Goal: Information Seeking & Learning: Learn about a topic

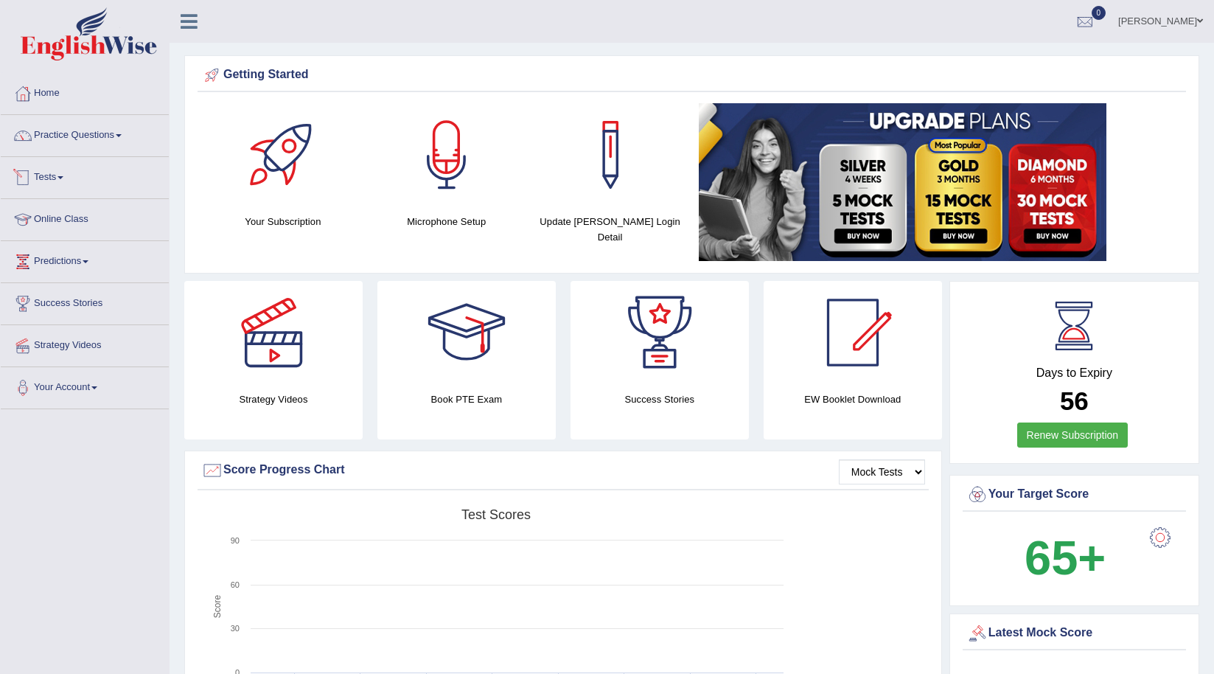
click at [71, 140] on link "Practice Questions" at bounding box center [85, 133] width 168 height 37
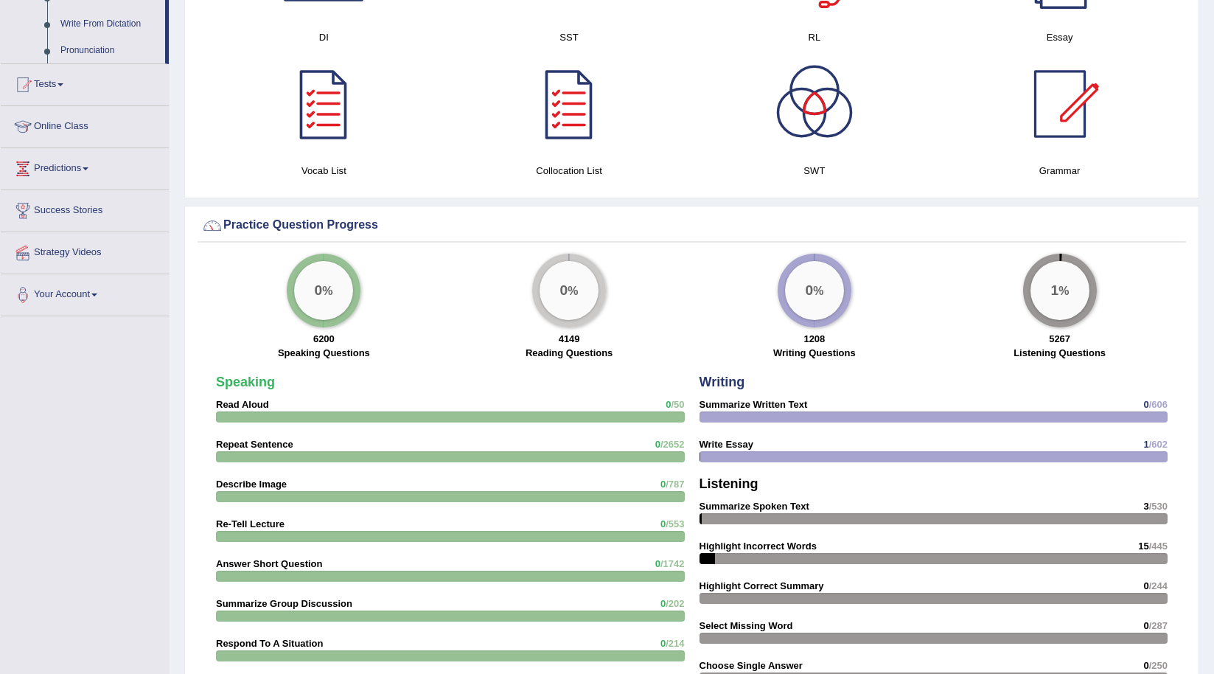
scroll to position [885, 0]
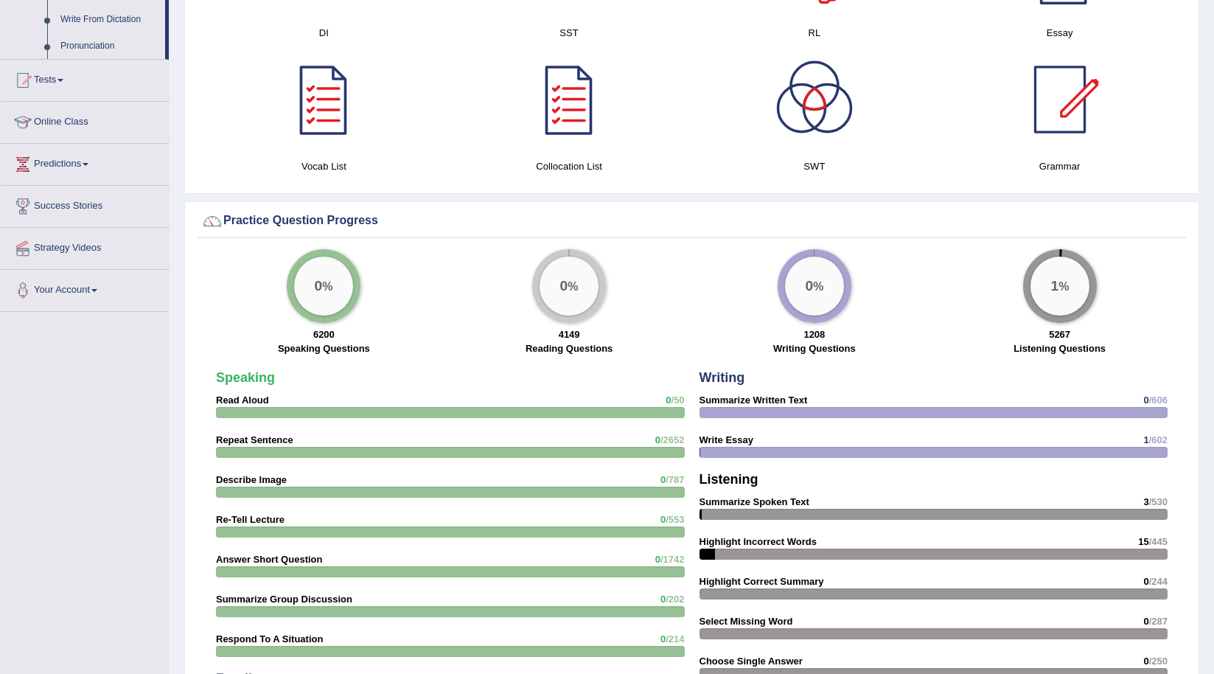
click at [748, 401] on strong "Summarize Written Text" at bounding box center [754, 399] width 108 height 11
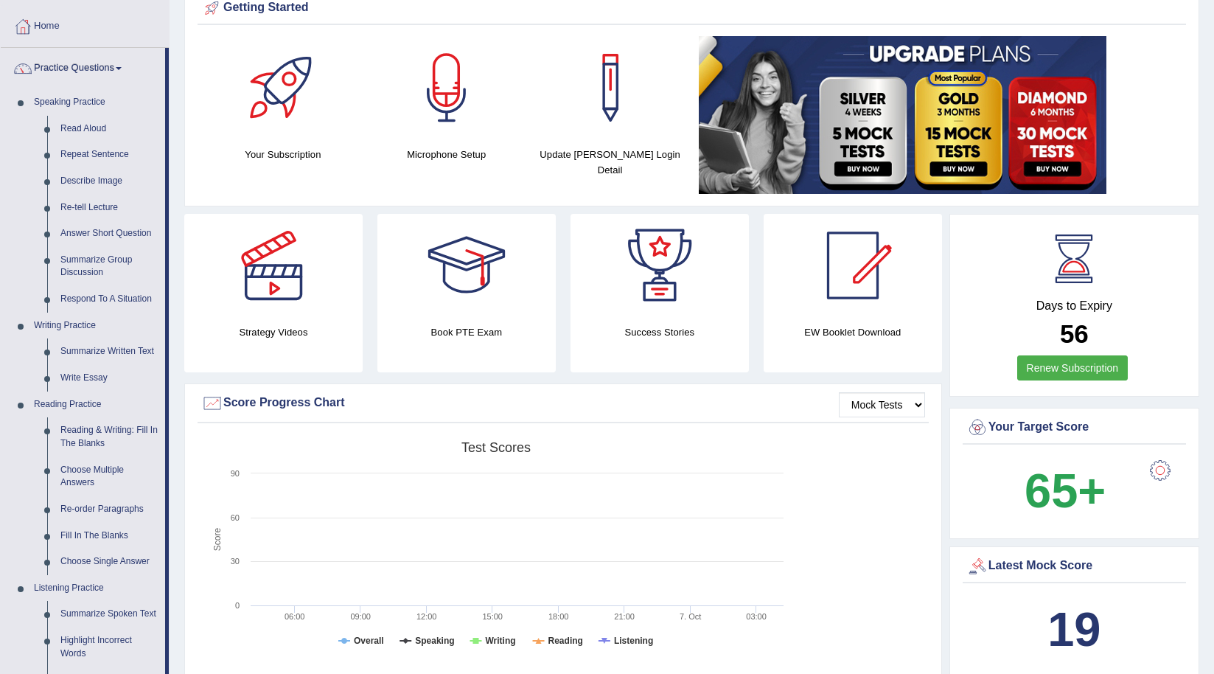
scroll to position [0, 0]
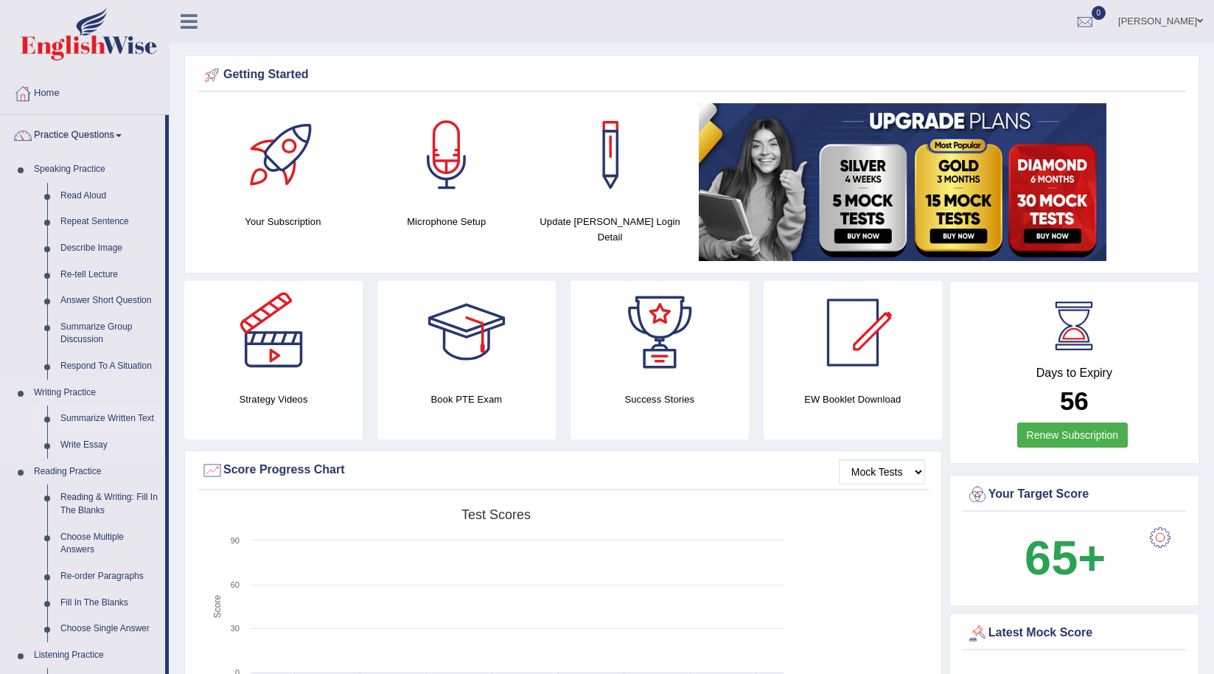
click at [88, 413] on link "Summarize Written Text" at bounding box center [109, 418] width 111 height 27
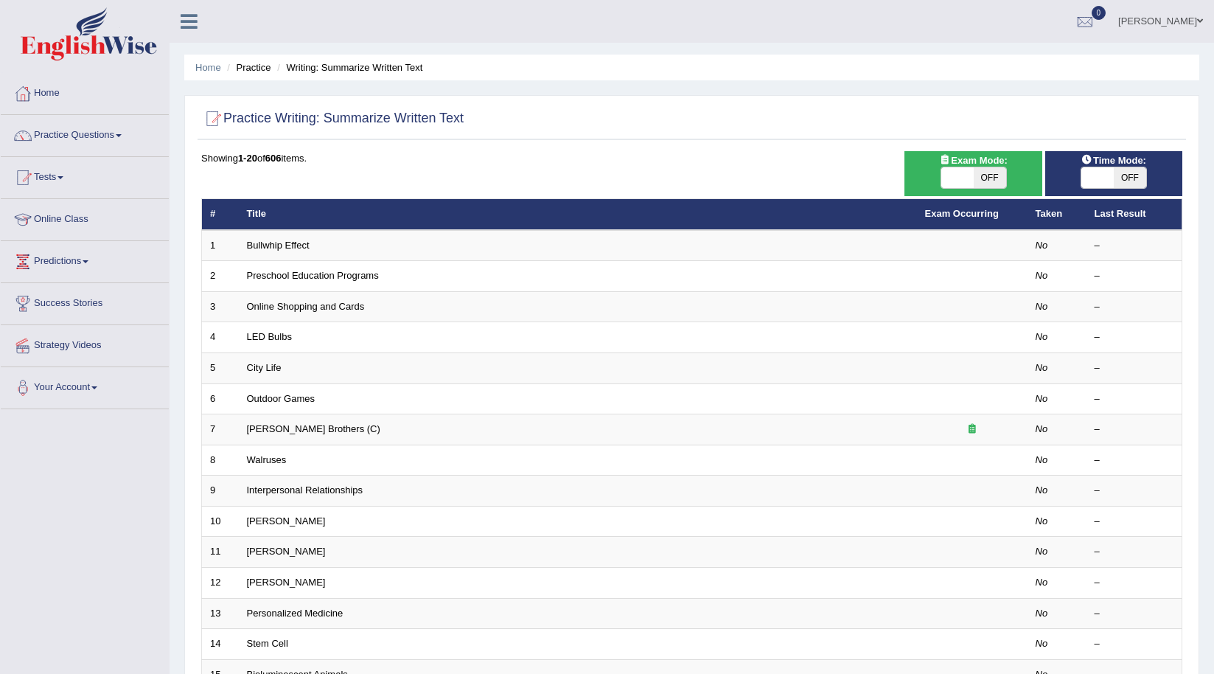
click at [293, 250] on link "Bullwhip Effect" at bounding box center [278, 245] width 63 height 11
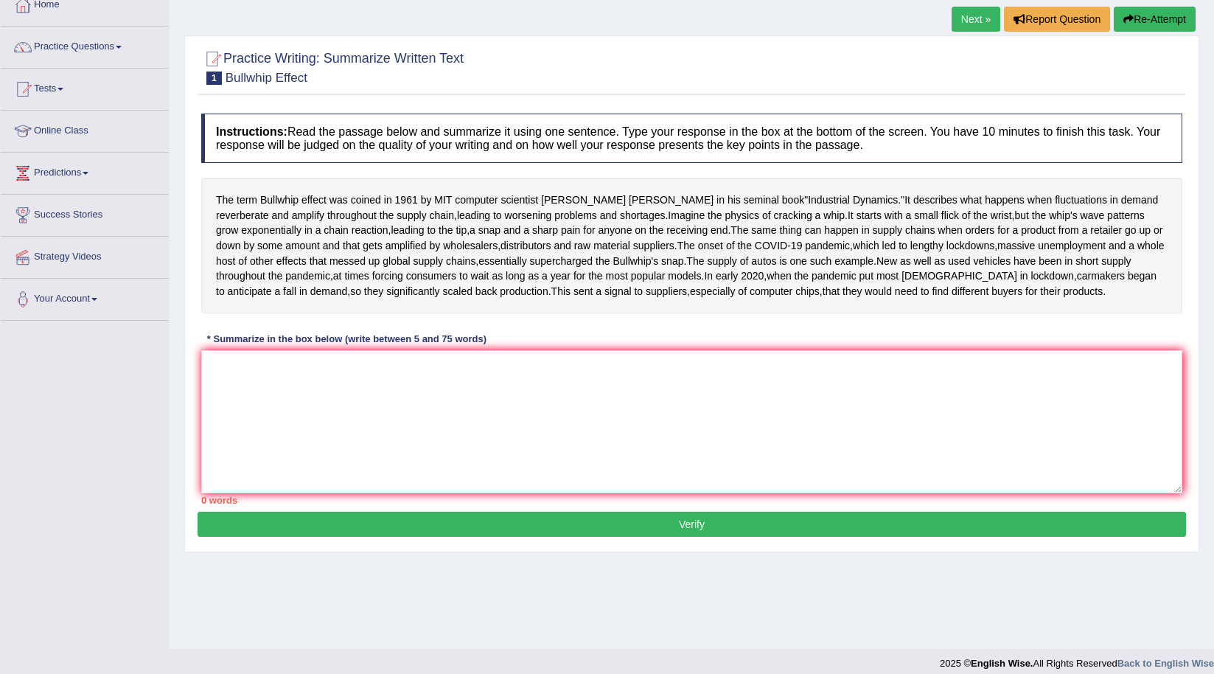
scroll to position [100, 0]
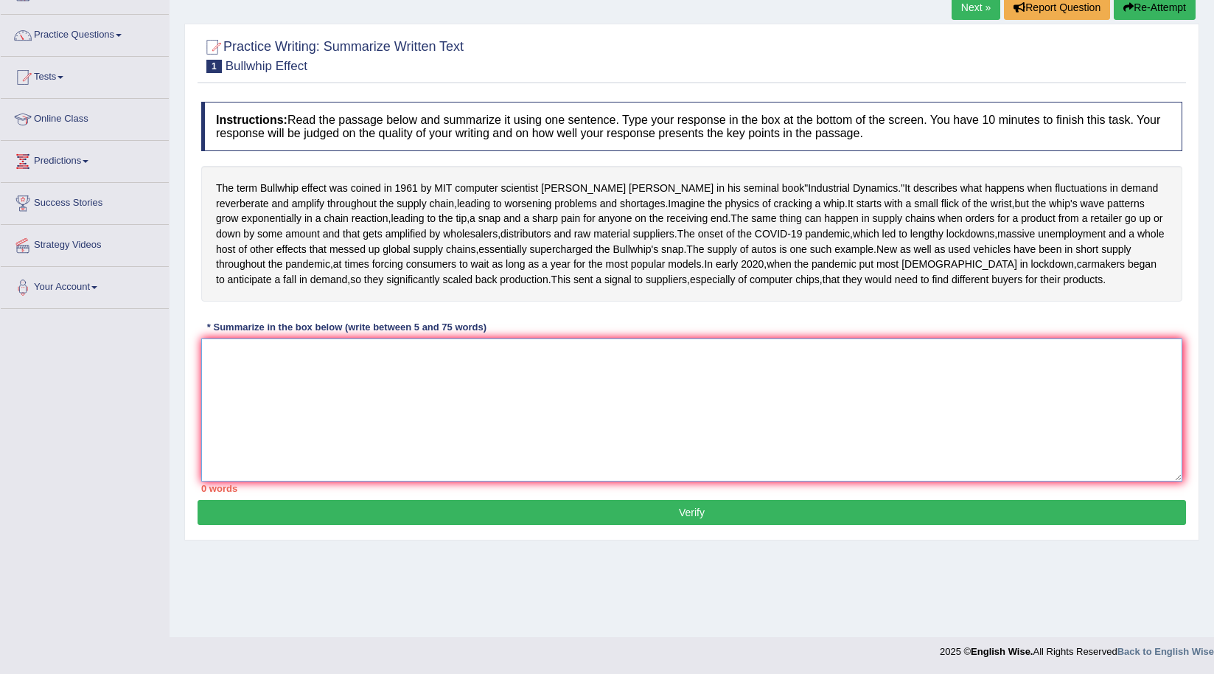
drag, startPoint x: 404, startPoint y: 445, endPoint x: 392, endPoint y: 486, distance: 42.2
click at [403, 463] on textarea at bounding box center [691, 409] width 981 height 143
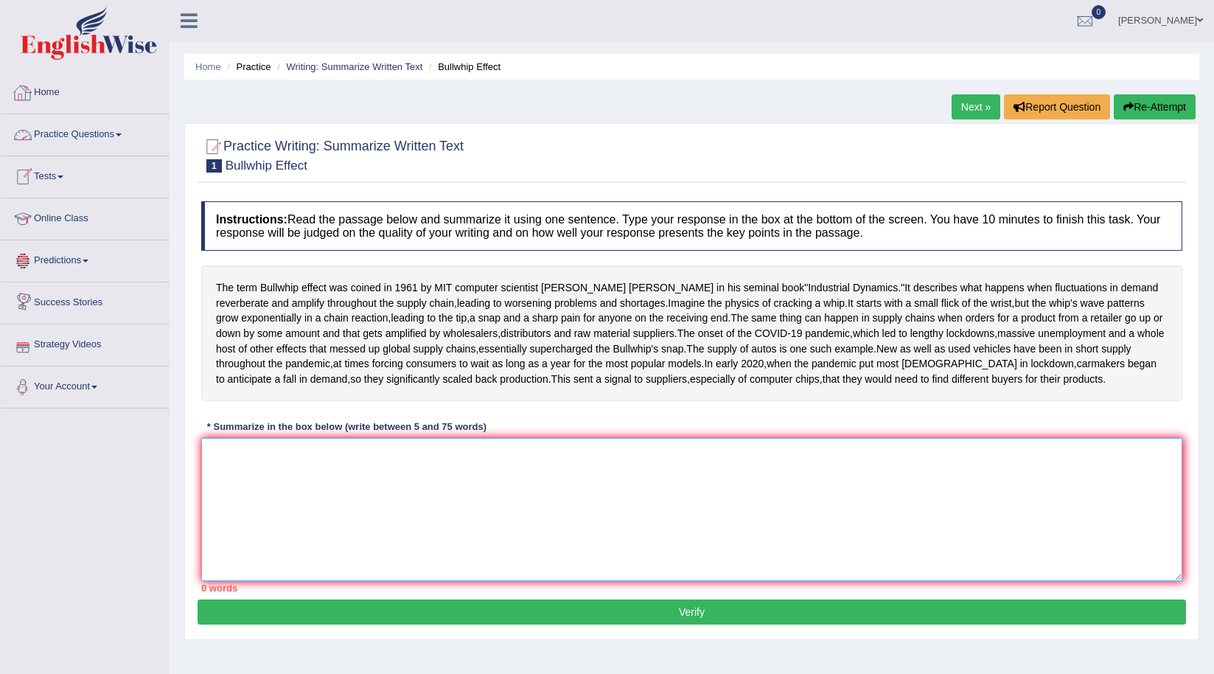
scroll to position [0, 0]
click at [36, 93] on link "Home" at bounding box center [85, 91] width 168 height 37
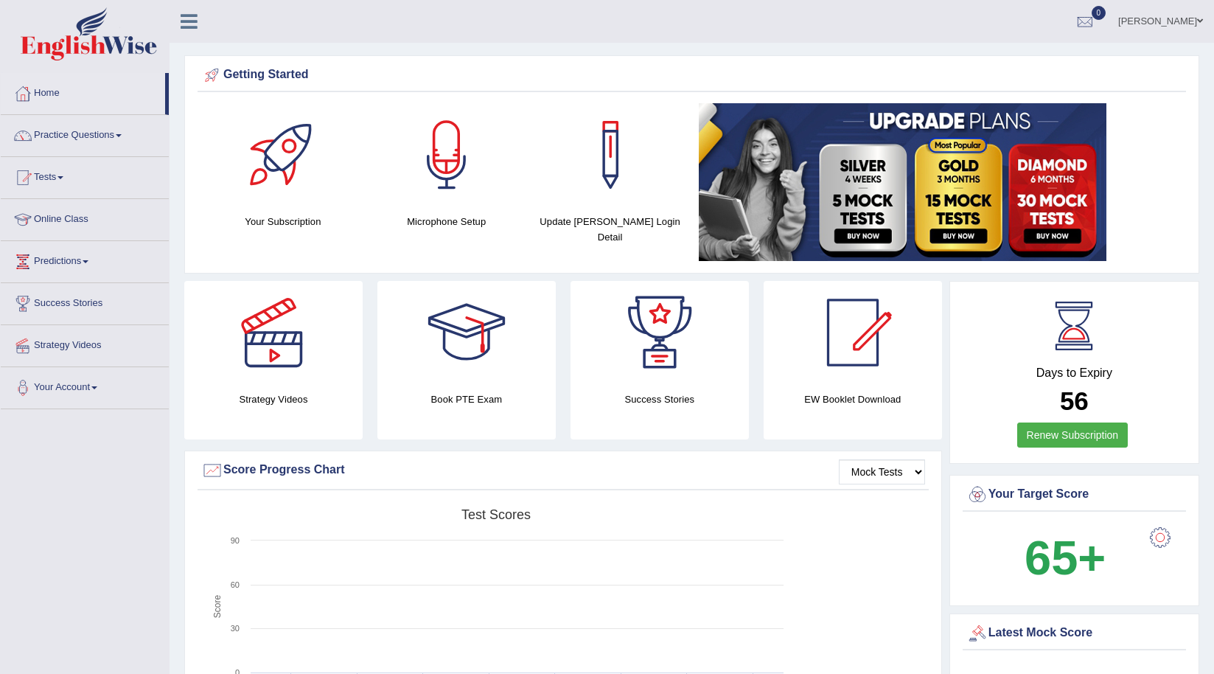
drag, startPoint x: 54, startPoint y: 57, endPoint x: 245, endPoint y: 33, distance: 193.1
click at [245, 33] on div "Sanjai Toggle navigation Username: iamsanjaiz Access Type: Online Subscription:…" at bounding box center [692, 21] width 1045 height 43
click at [95, 132] on link "Practice Questions" at bounding box center [85, 133] width 168 height 37
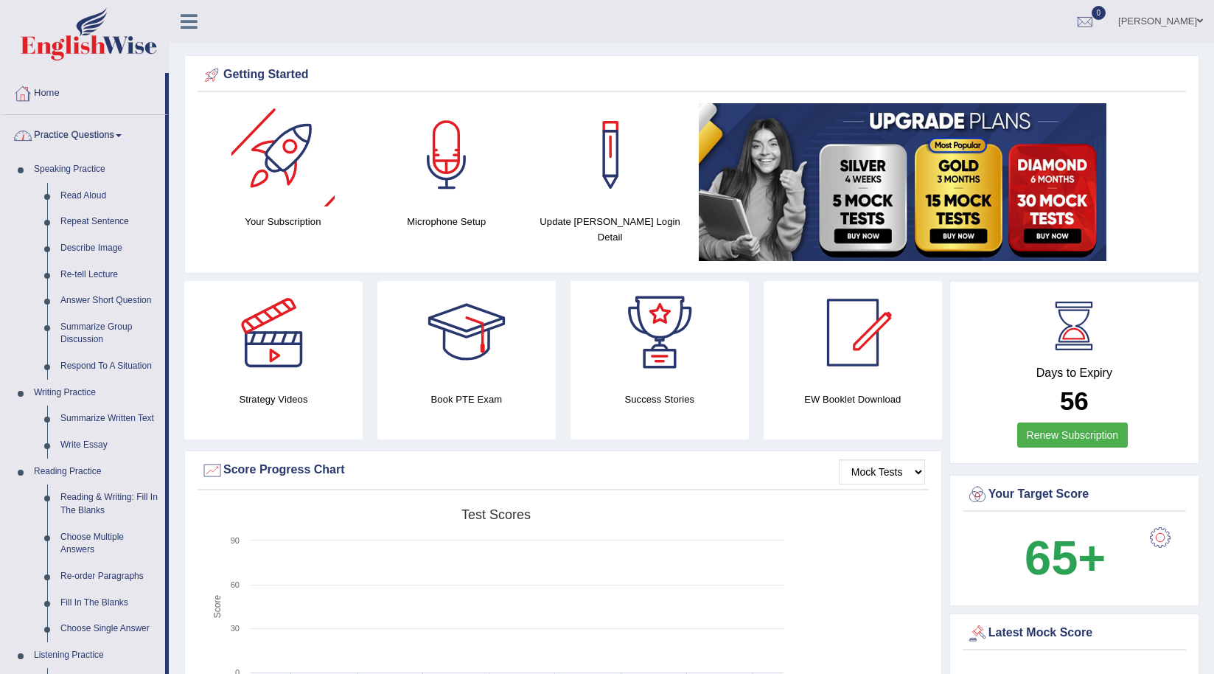
scroll to position [147, 0]
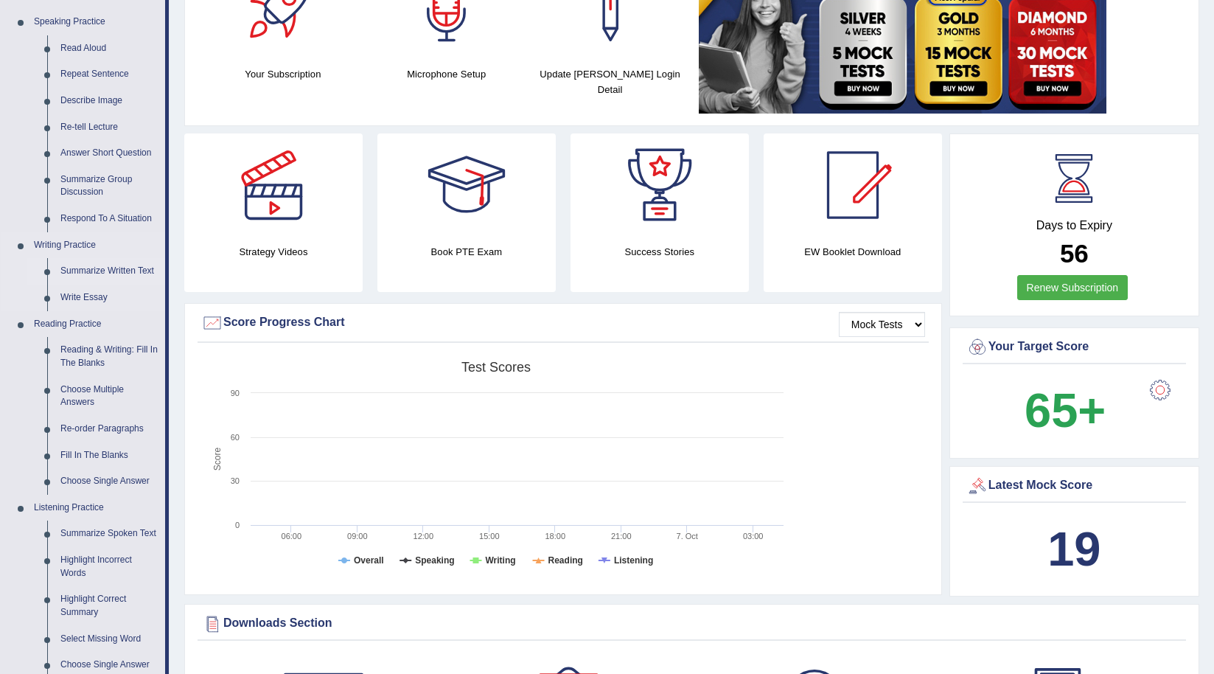
click at [96, 269] on link "Summarize Written Text" at bounding box center [109, 271] width 111 height 27
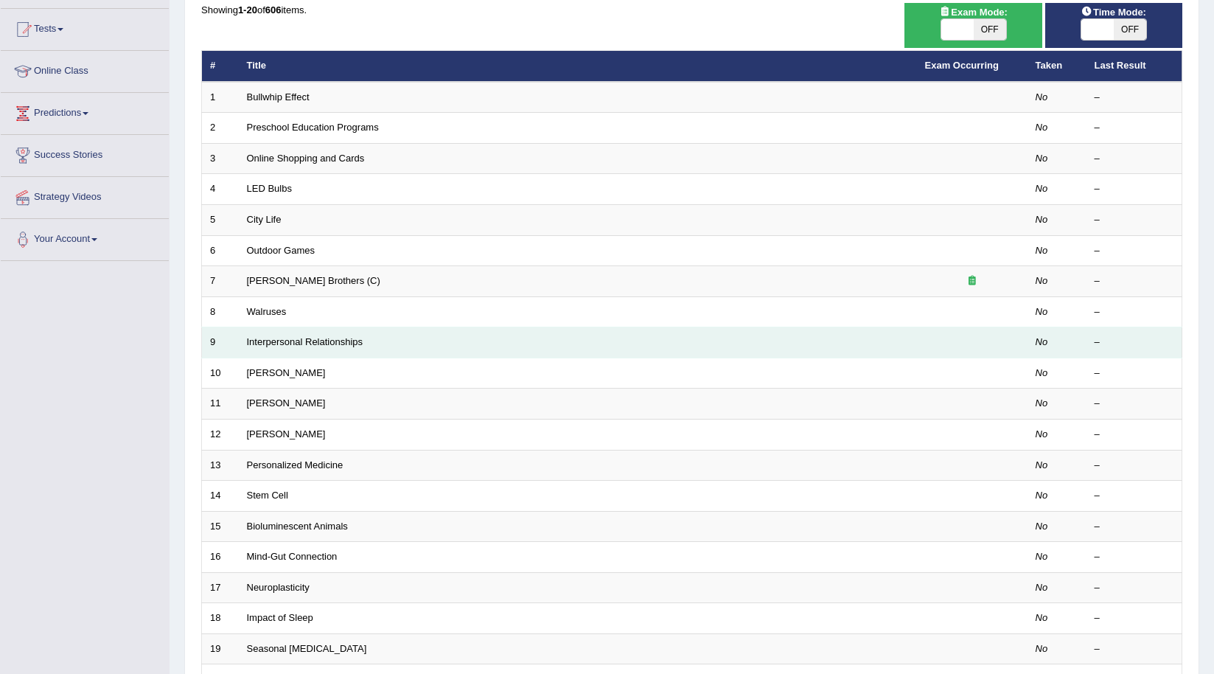
scroll to position [147, 0]
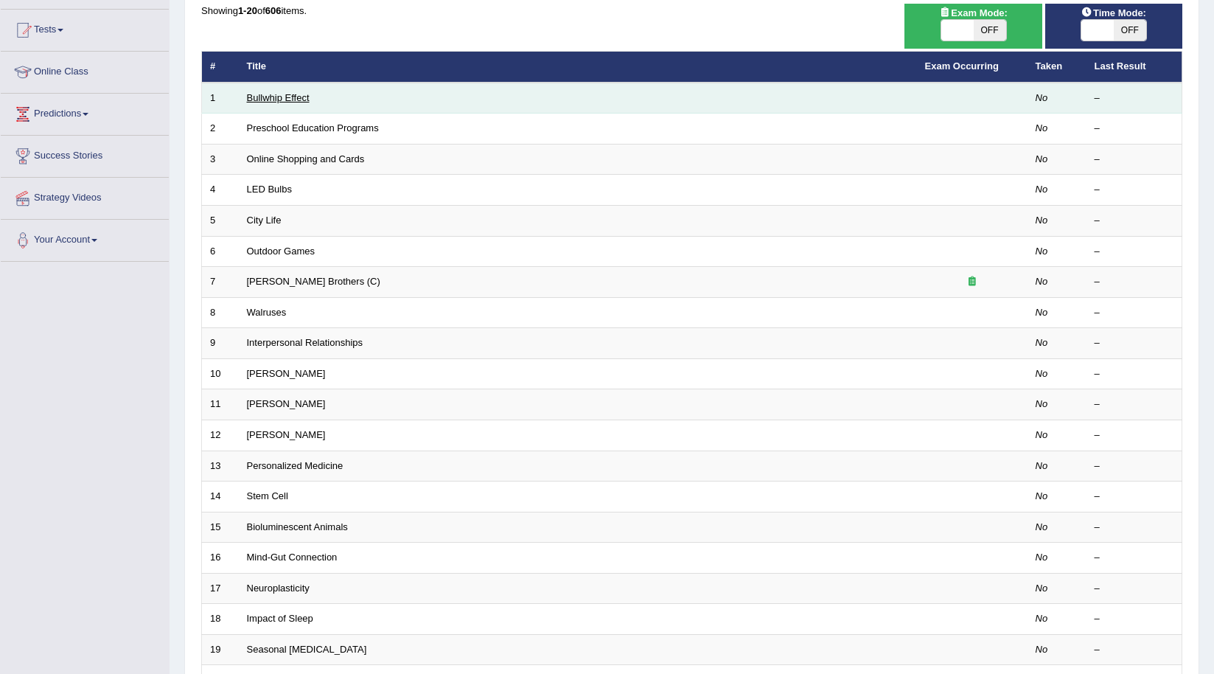
click at [281, 100] on link "Bullwhip Effect" at bounding box center [278, 97] width 63 height 11
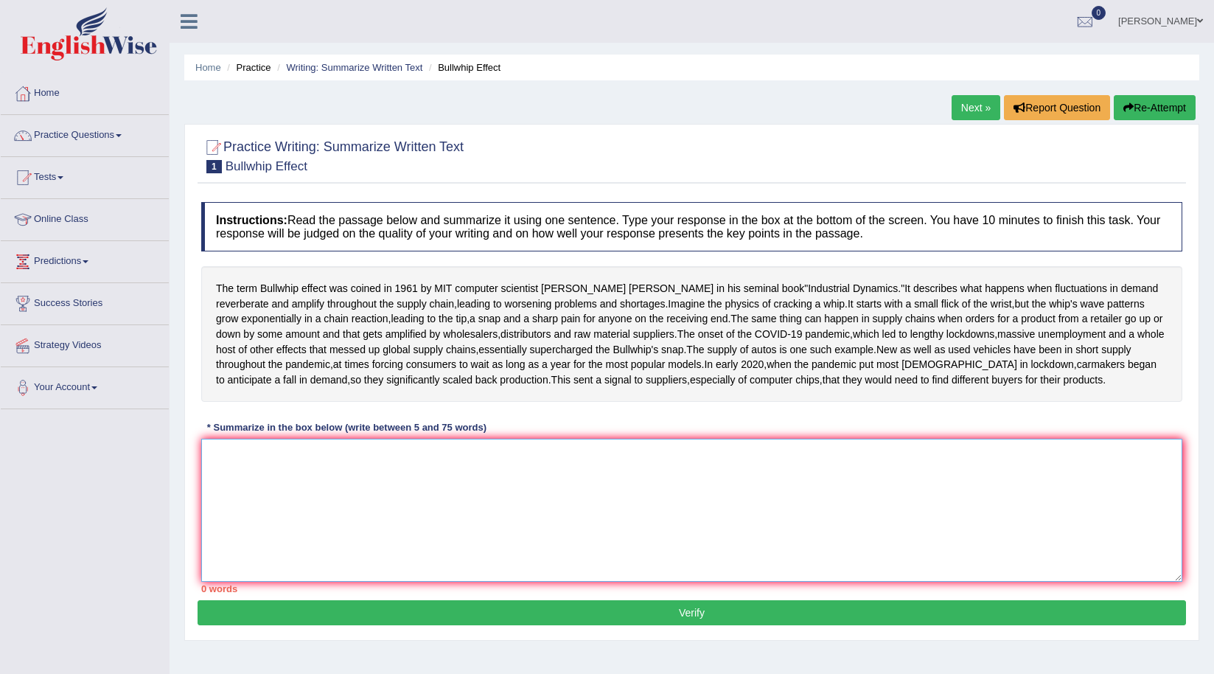
click at [569, 557] on textarea at bounding box center [691, 510] width 981 height 143
type textarea "The"
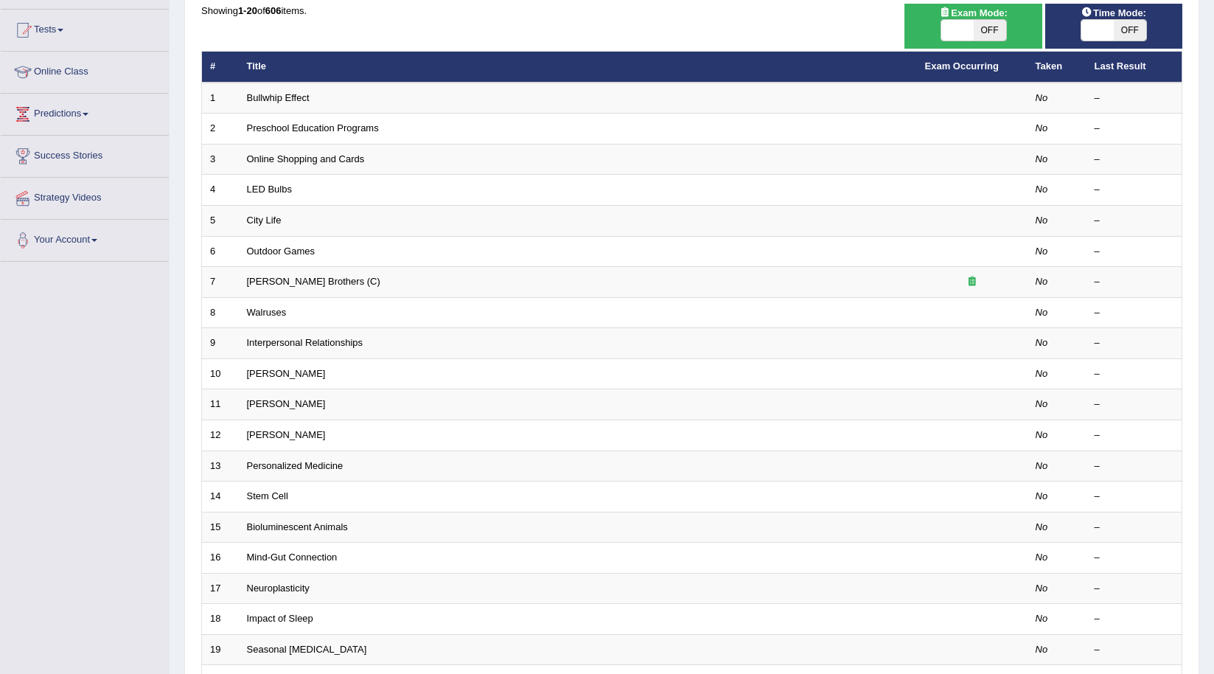
click at [1124, 30] on span "OFF" at bounding box center [1130, 30] width 32 height 21
checkbox input "true"
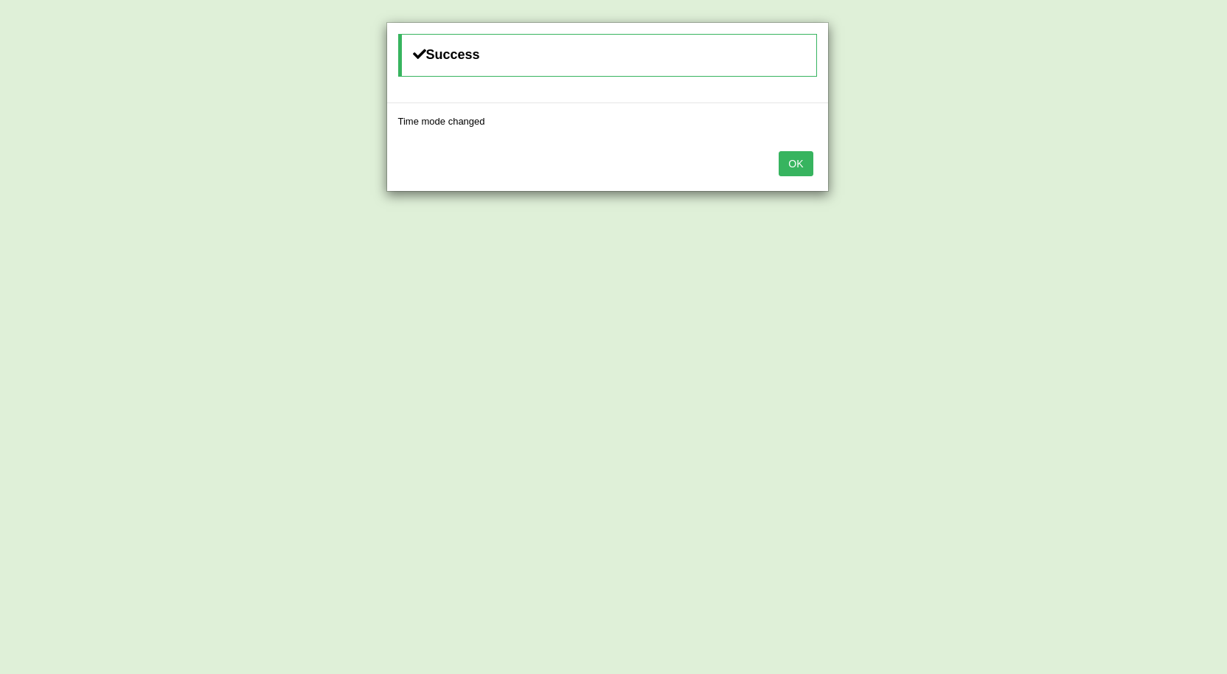
click at [814, 159] on div "OK" at bounding box center [607, 165] width 441 height 52
click at [798, 163] on button "OK" at bounding box center [796, 163] width 34 height 25
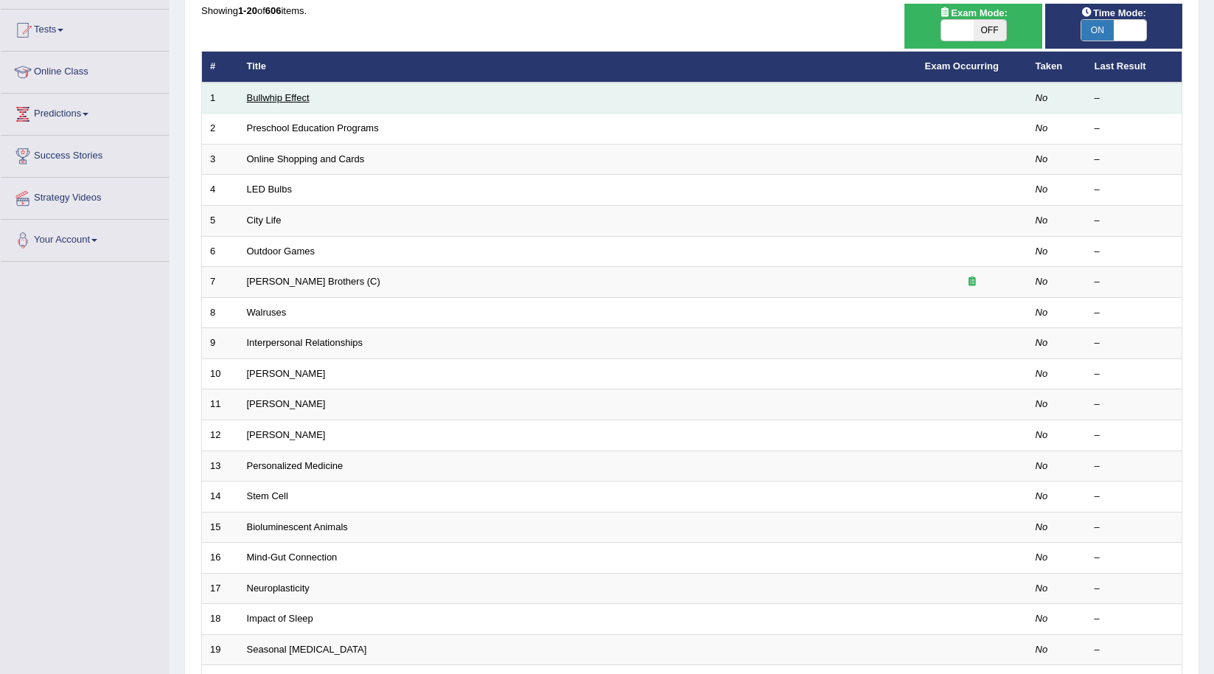
click at [276, 94] on link "Bullwhip Effect" at bounding box center [278, 97] width 63 height 11
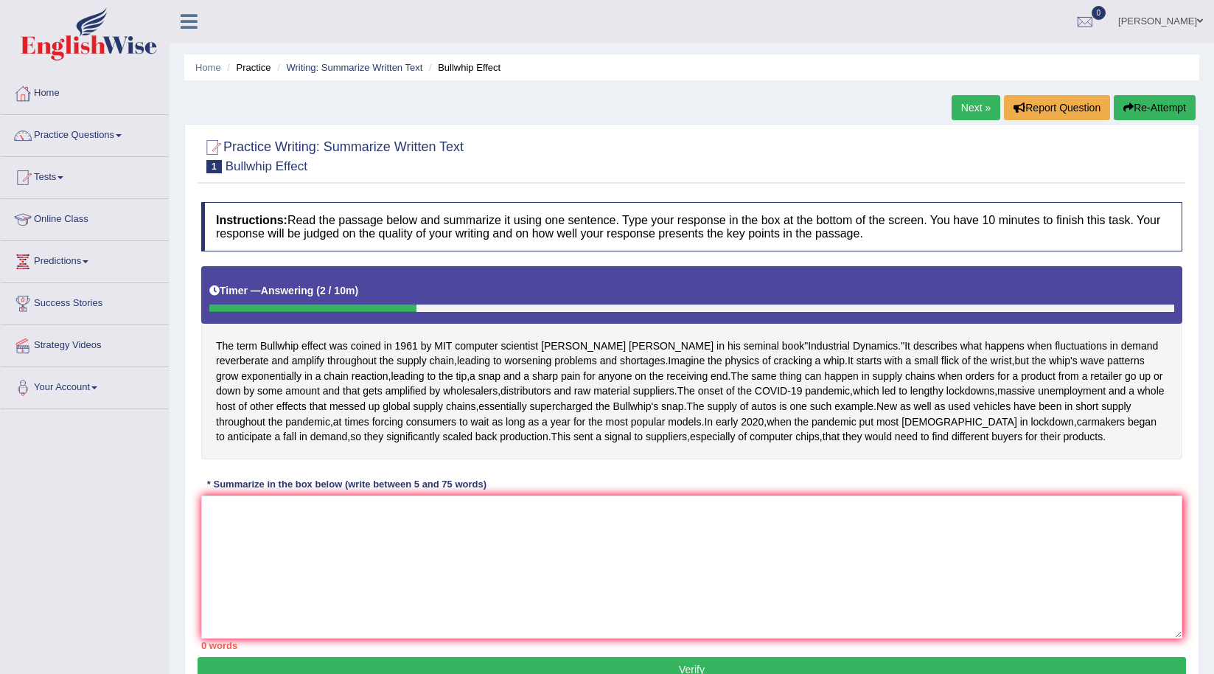
click at [1129, 98] on button "Re-Attempt" at bounding box center [1155, 107] width 82 height 25
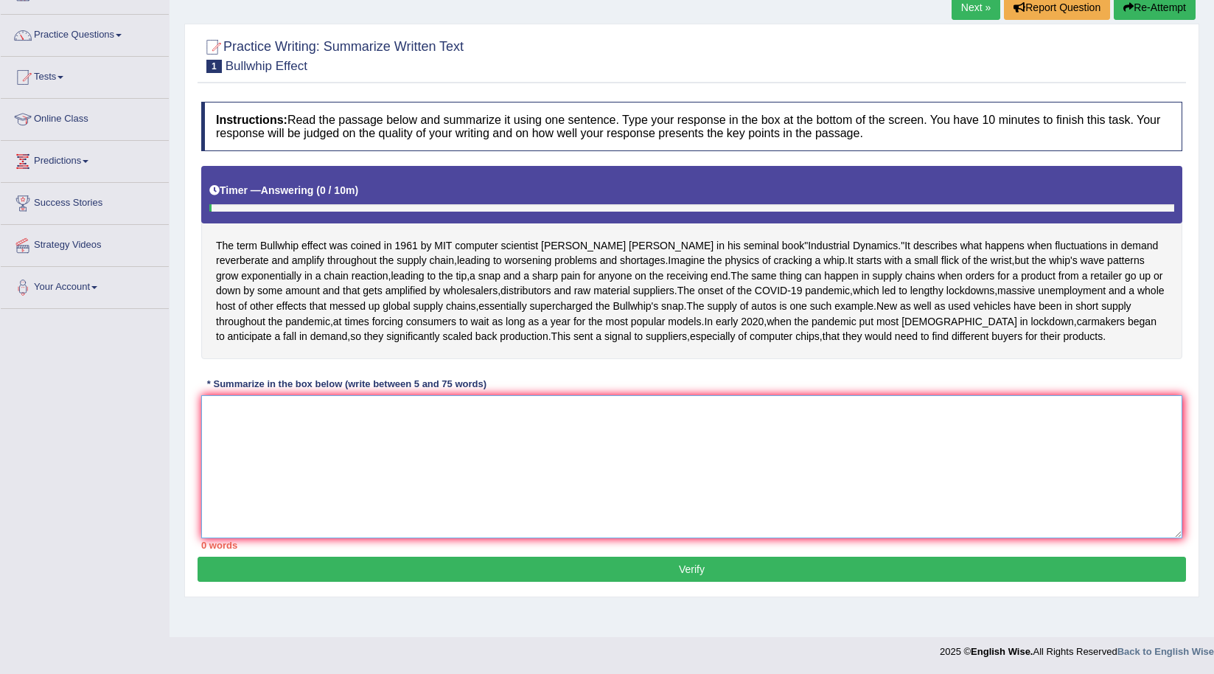
click at [557, 508] on textarea at bounding box center [691, 466] width 981 height 143
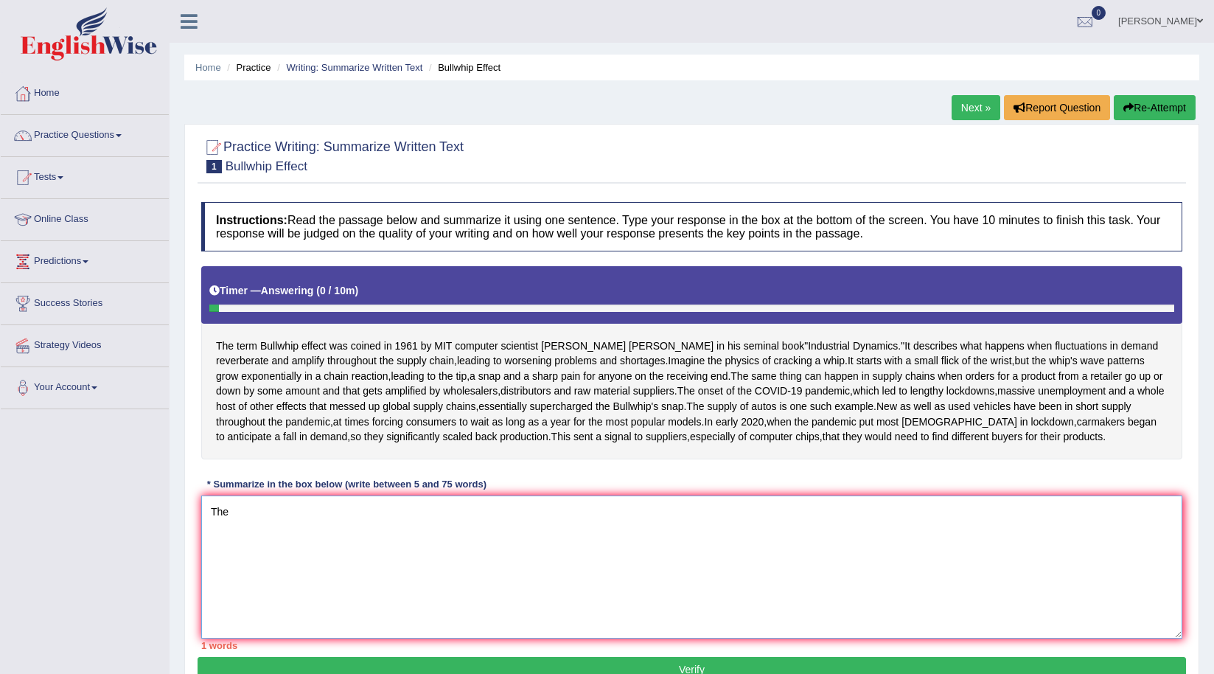
type textarea "The"
click at [968, 112] on link "Next »" at bounding box center [976, 107] width 49 height 25
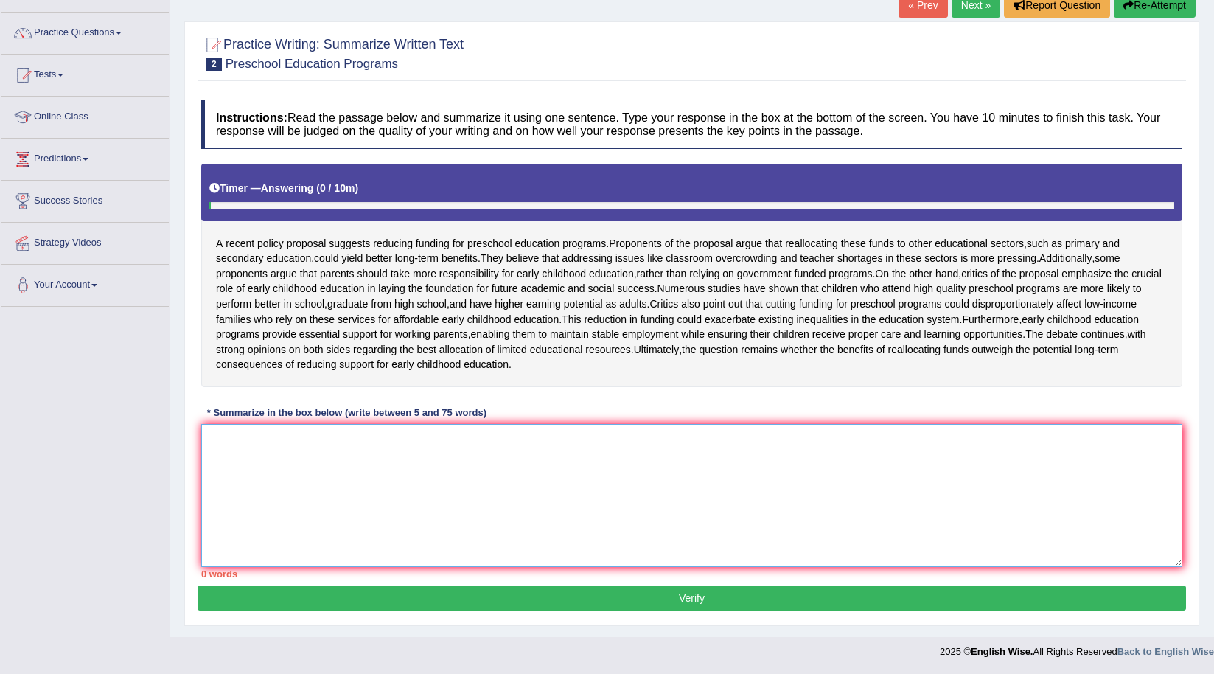
click at [613, 498] on textarea at bounding box center [691, 495] width 981 height 143
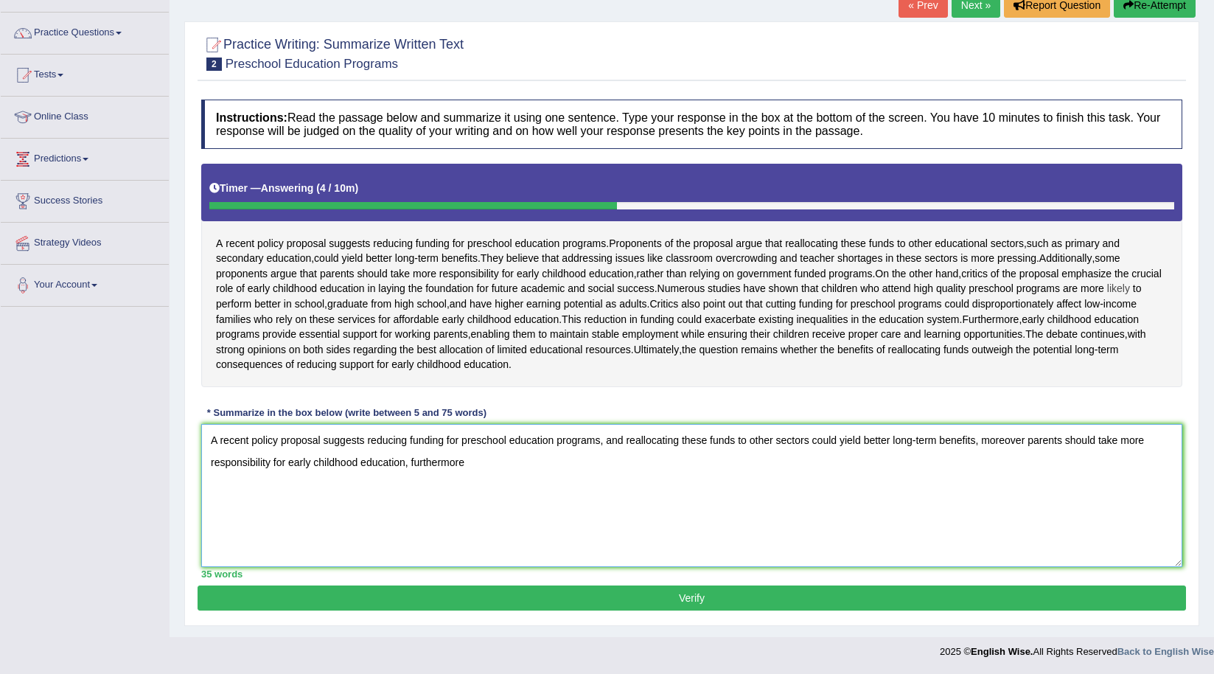
scroll to position [148, 0]
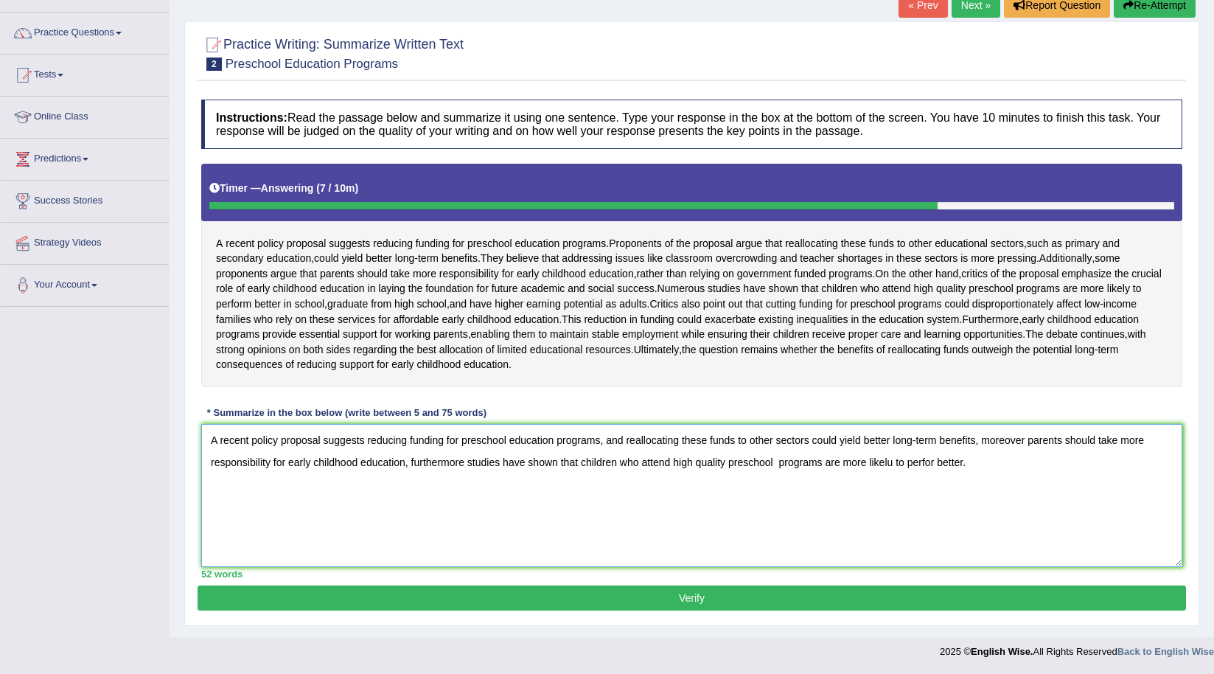
click at [894, 455] on textarea "A recent policy proposal suggests reducing funding for preschool education prog…" at bounding box center [691, 495] width 981 height 143
click at [970, 468] on textarea "A recent policy proposal suggests reducing funding for preschool education prog…" at bounding box center [691, 495] width 981 height 143
drag, startPoint x: 798, startPoint y: 467, endPoint x: 641, endPoint y: 450, distance: 157.9
click at [641, 450] on textarea "A recent policy proposal suggests reducing funding for preschool education prog…" at bounding box center [691, 495] width 981 height 143
click at [577, 492] on textarea "A recent policy proposal suggests reducing funding for preschool education prog…" at bounding box center [691, 495] width 981 height 143
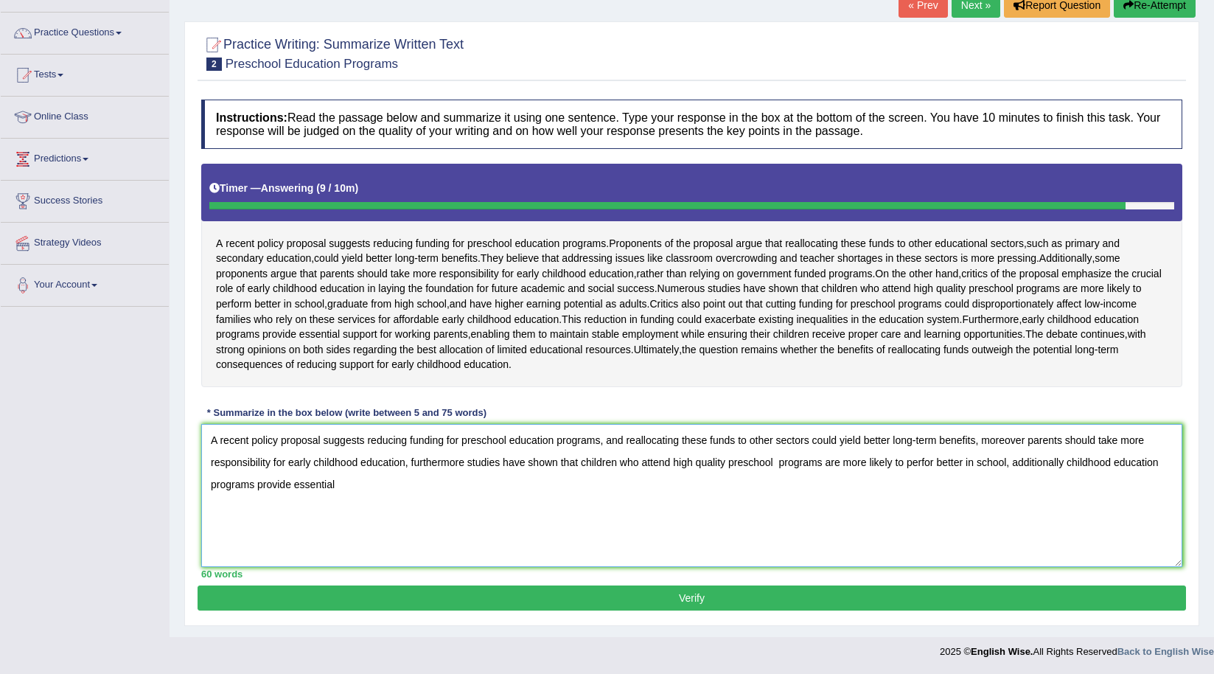
drag, startPoint x: 501, startPoint y: 476, endPoint x: 185, endPoint y: 426, distance: 320.2
click at [192, 427] on div "Practice Writing: Summarize Written Text 2 Preschool Education Programs Instruc…" at bounding box center [691, 323] width 1015 height 605
click at [394, 515] on textarea "A recent policy proposal suggests reducing funding for preschool education prog…" at bounding box center [691, 495] width 981 height 143
type textarea "A recent policy proposal suggests reducing funding for preschool education prog…"
click at [532, 600] on button "Verify" at bounding box center [692, 597] width 989 height 25
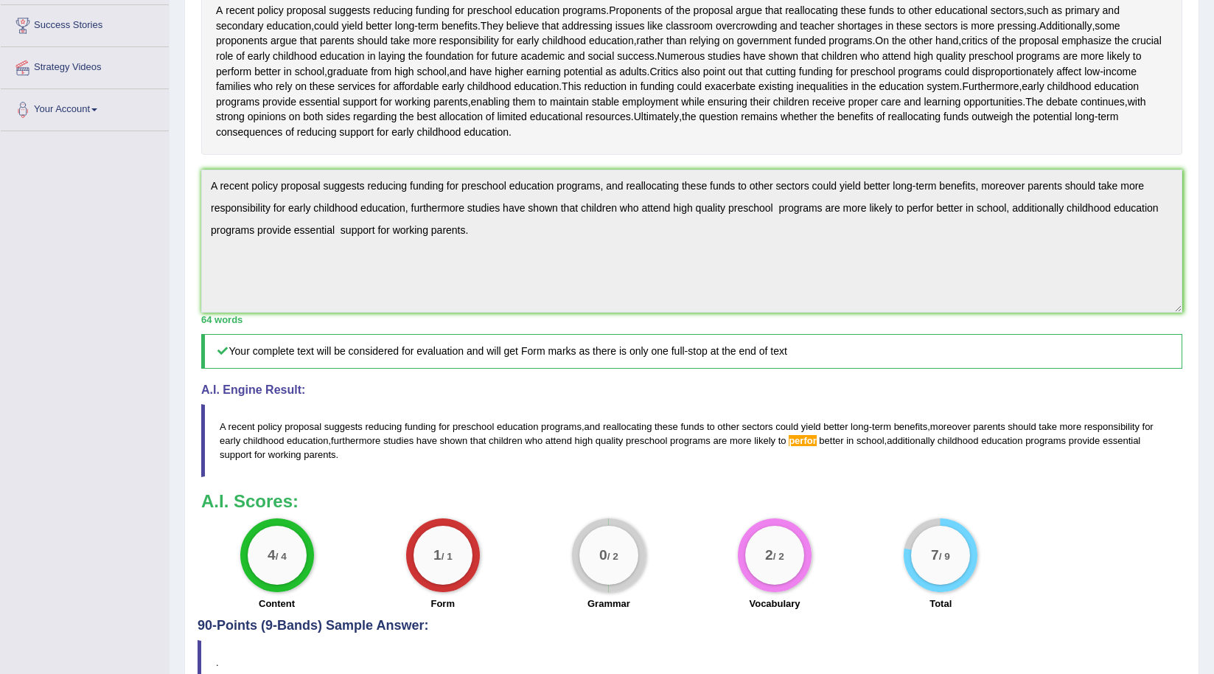
scroll to position [258, 0]
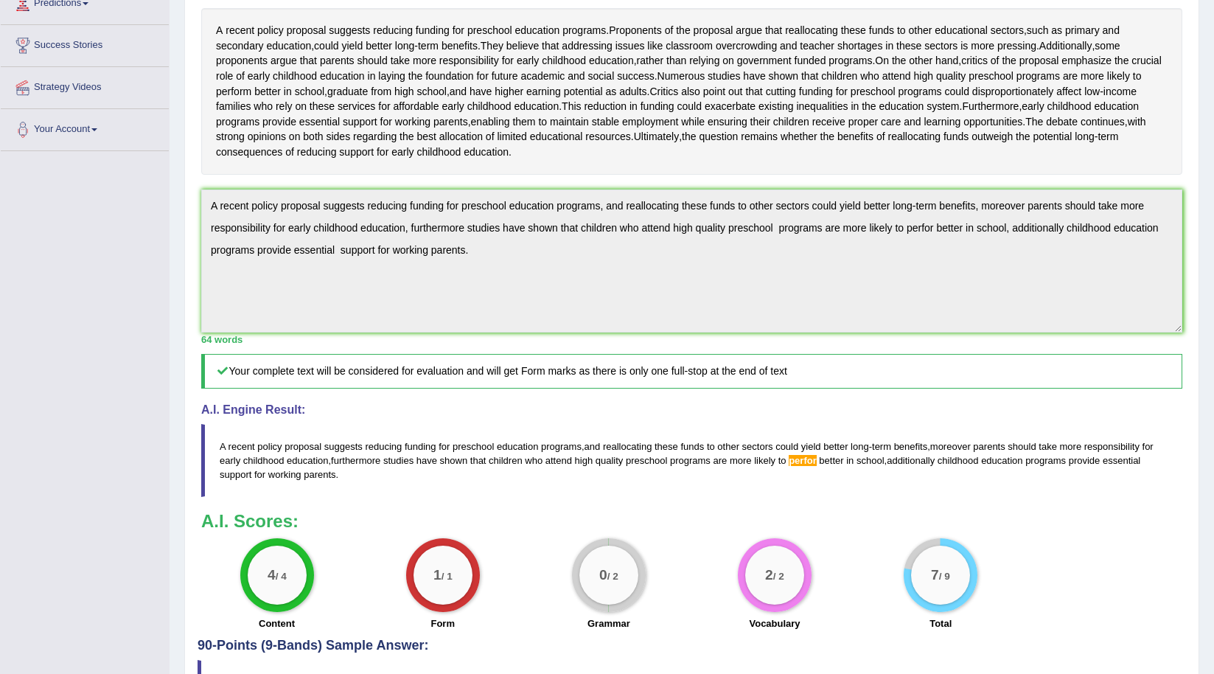
drag, startPoint x: 351, startPoint y: 498, endPoint x: 305, endPoint y: 499, distance: 45.7
click at [305, 497] on blockquote "A recent policy proposal suggests reducing funding for preschool education prog…" at bounding box center [691, 460] width 981 height 73
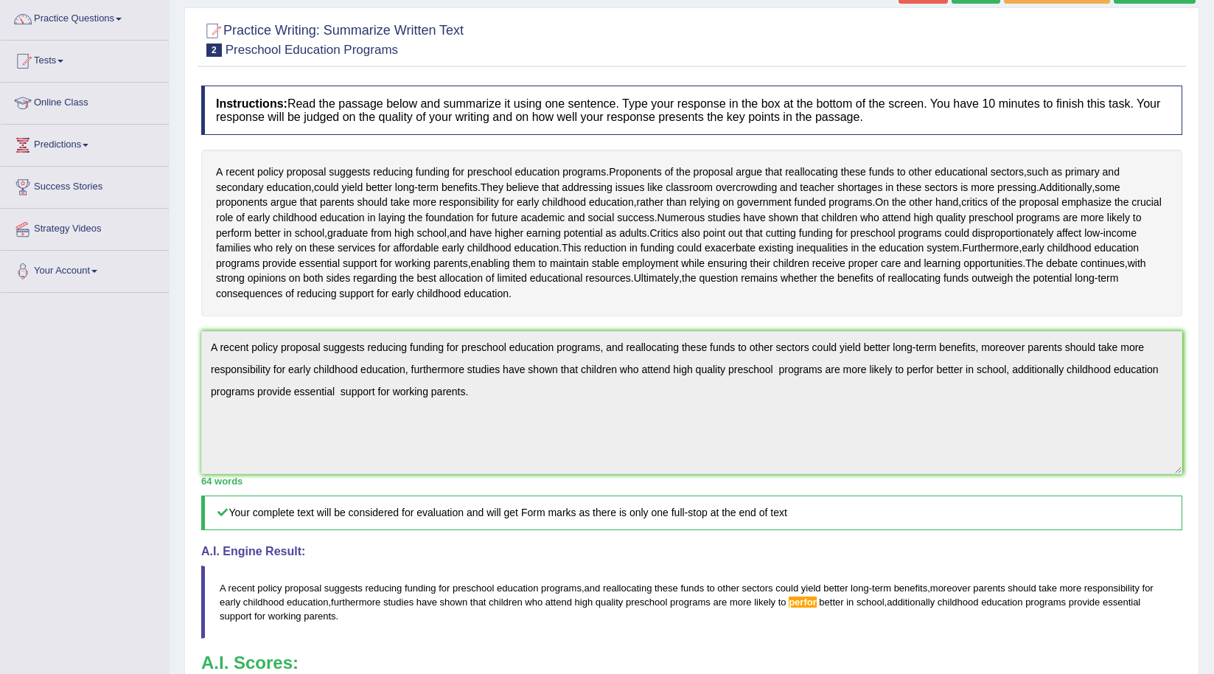
scroll to position [37, 0]
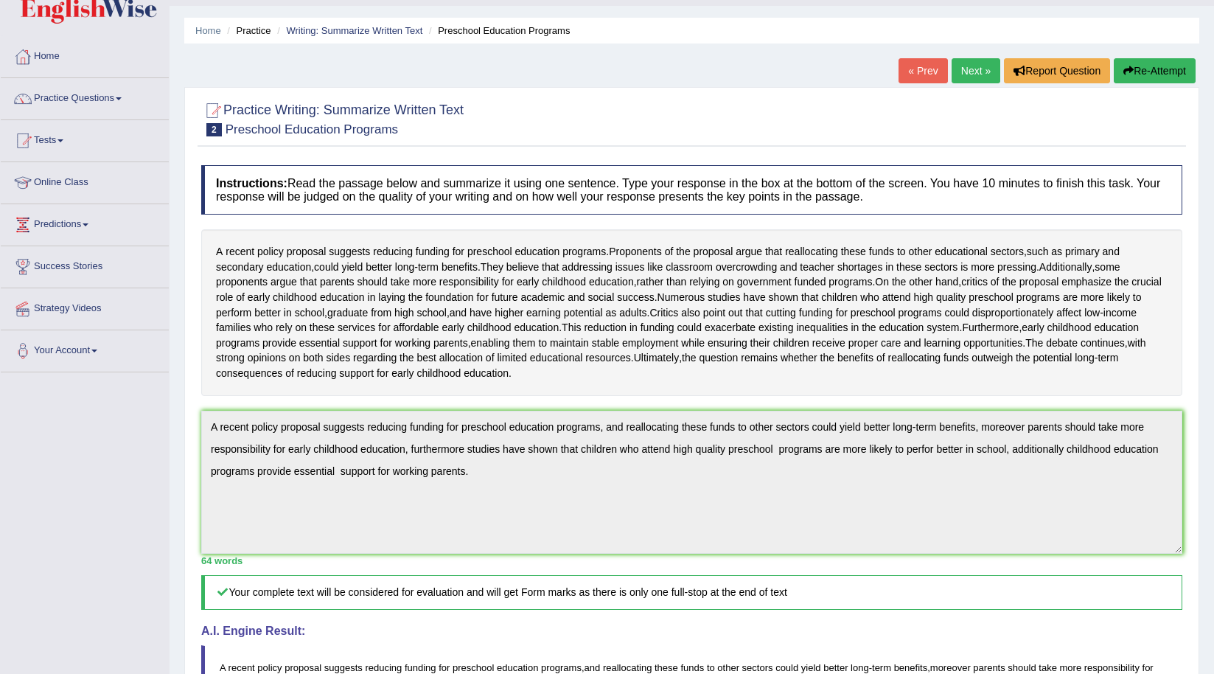
click at [1166, 65] on button "Re-Attempt" at bounding box center [1155, 70] width 82 height 25
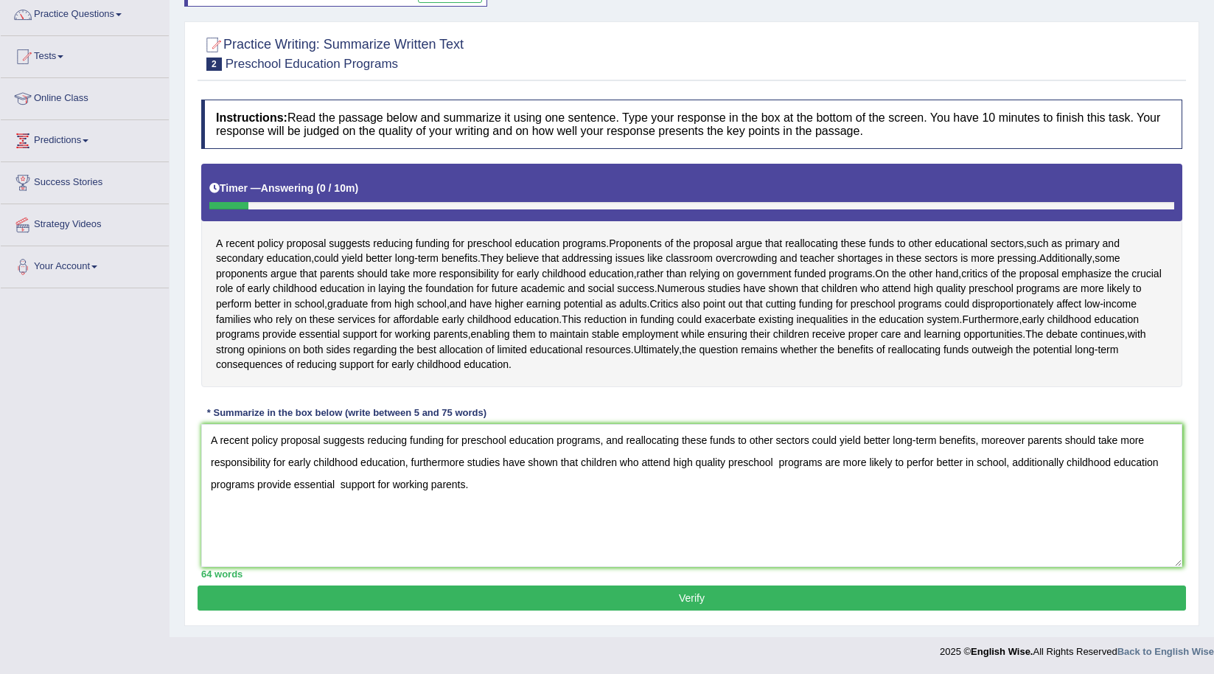
click at [930, 467] on textarea "A recent policy proposal suggests reducing funding for preschool education prog…" at bounding box center [691, 495] width 981 height 143
type textarea "A recent policy proposal suggests reducing funding for preschool education prog…"
click at [916, 599] on button "Verify" at bounding box center [692, 597] width 989 height 25
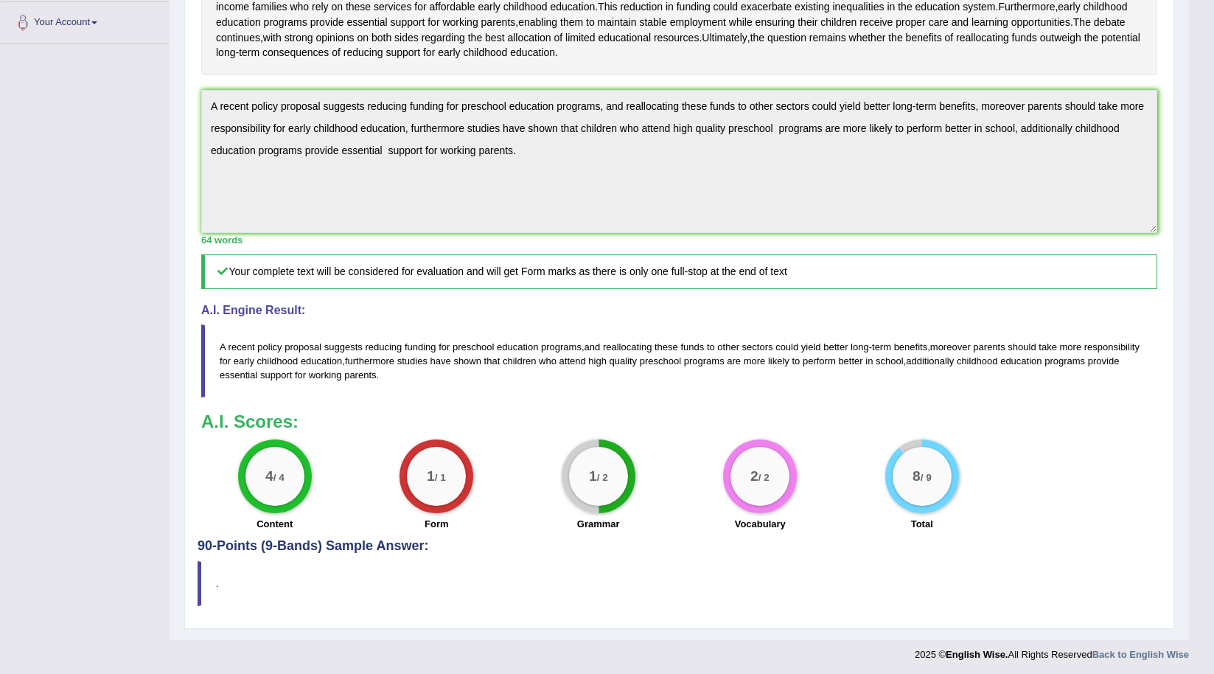
scroll to position [414, 0]
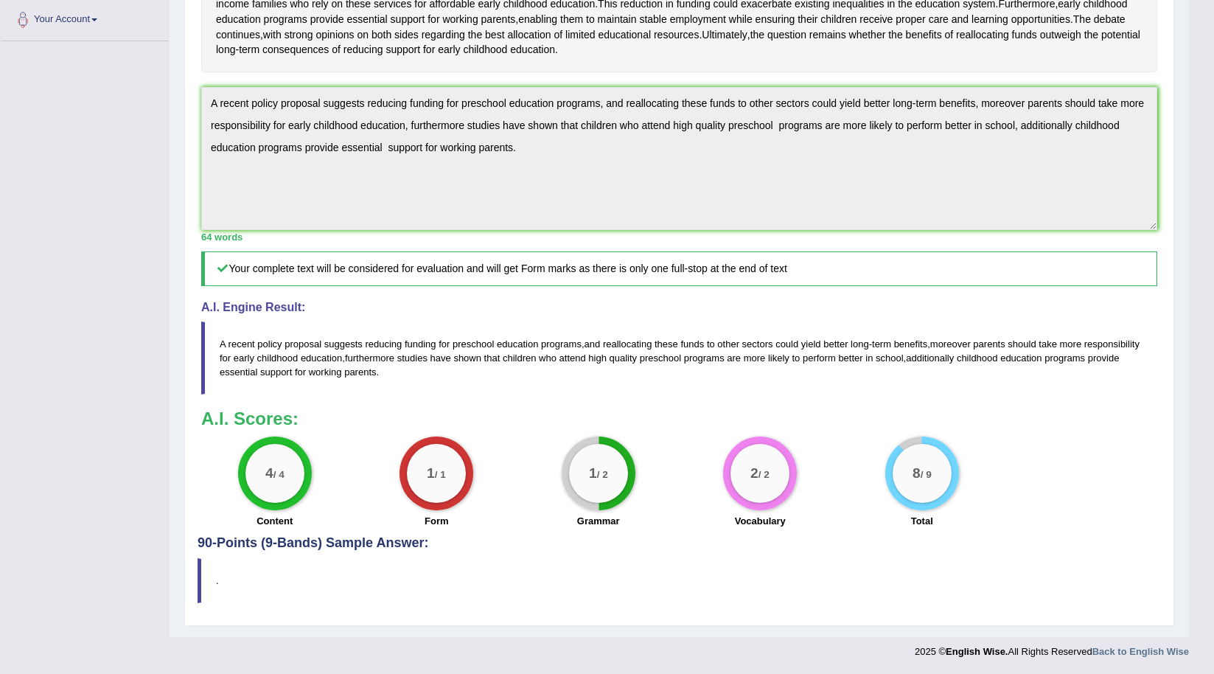
click at [581, 456] on div "1 / 2" at bounding box center [598, 473] width 59 height 59
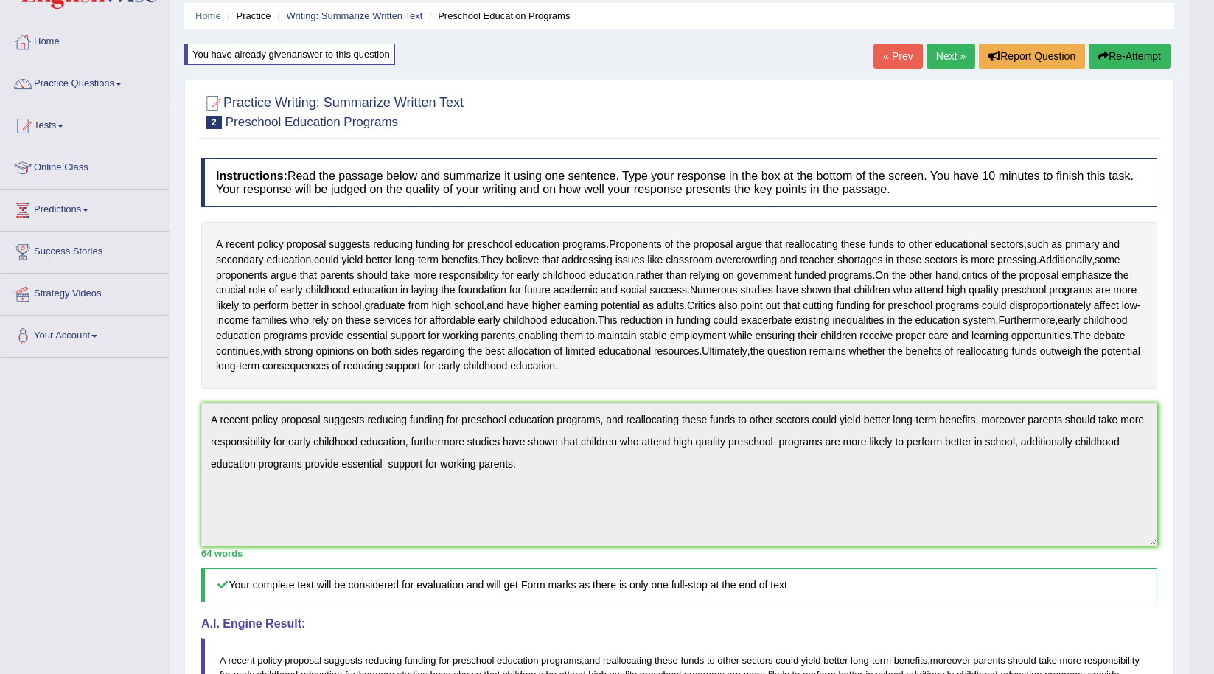
scroll to position [0, 0]
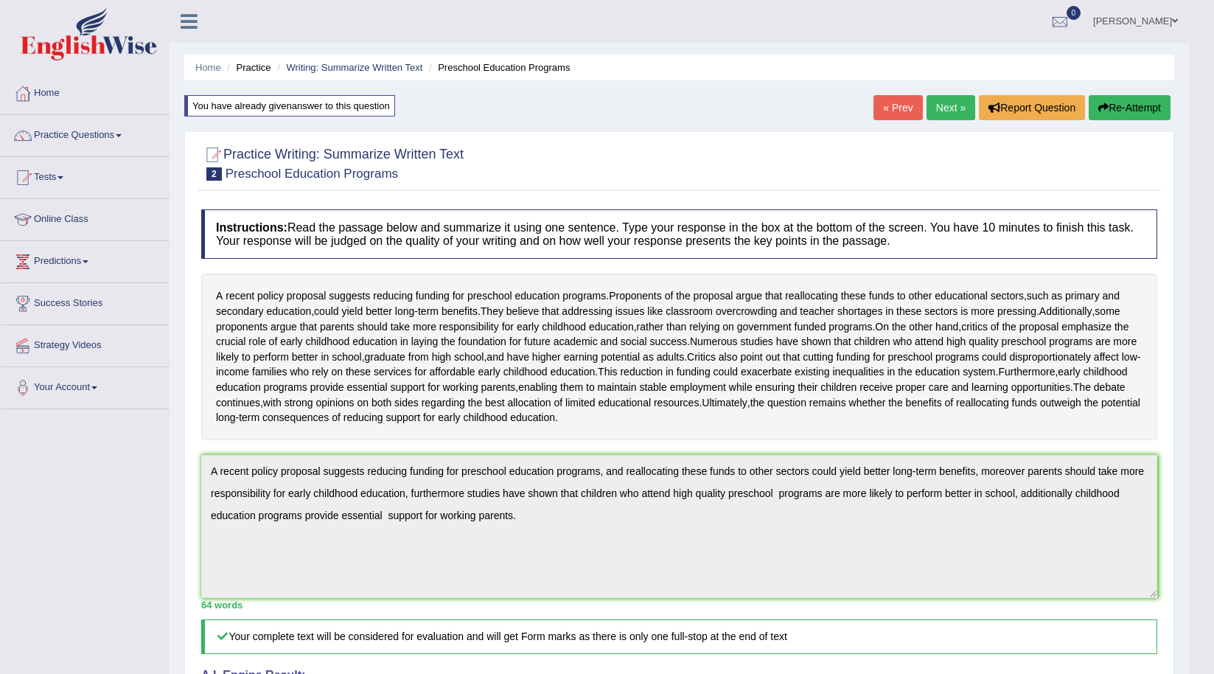
click at [942, 111] on link "Next »" at bounding box center [951, 107] width 49 height 25
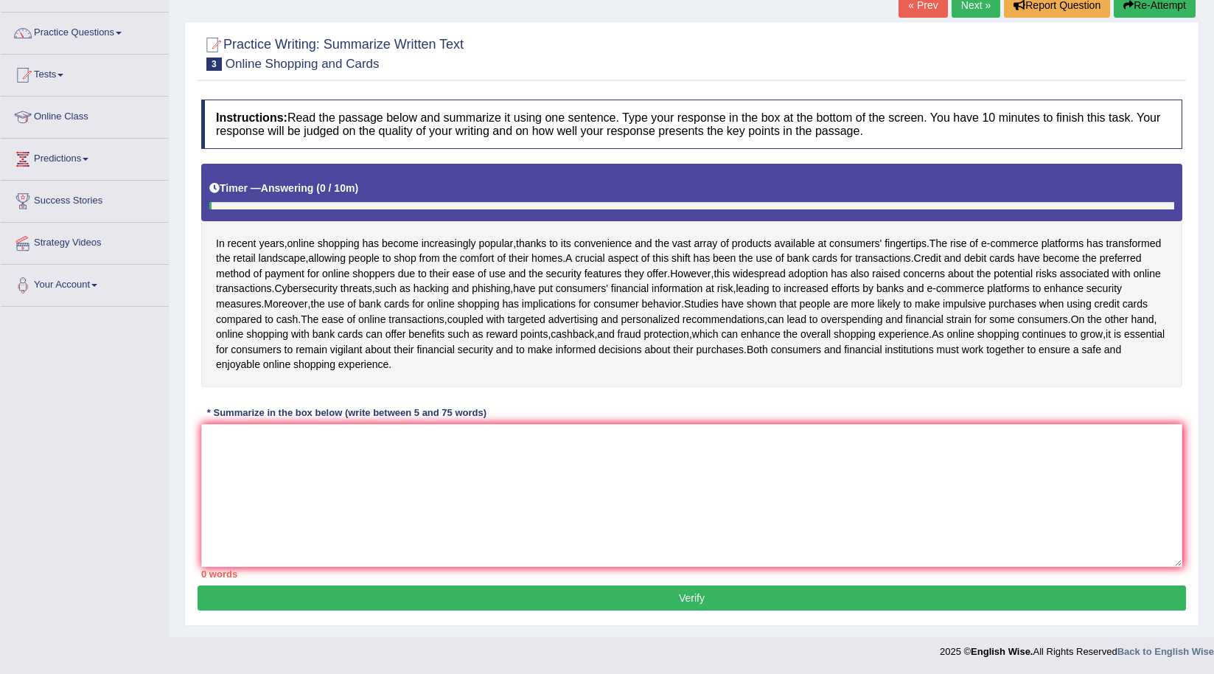
scroll to position [132, 0]
type textarea "I"
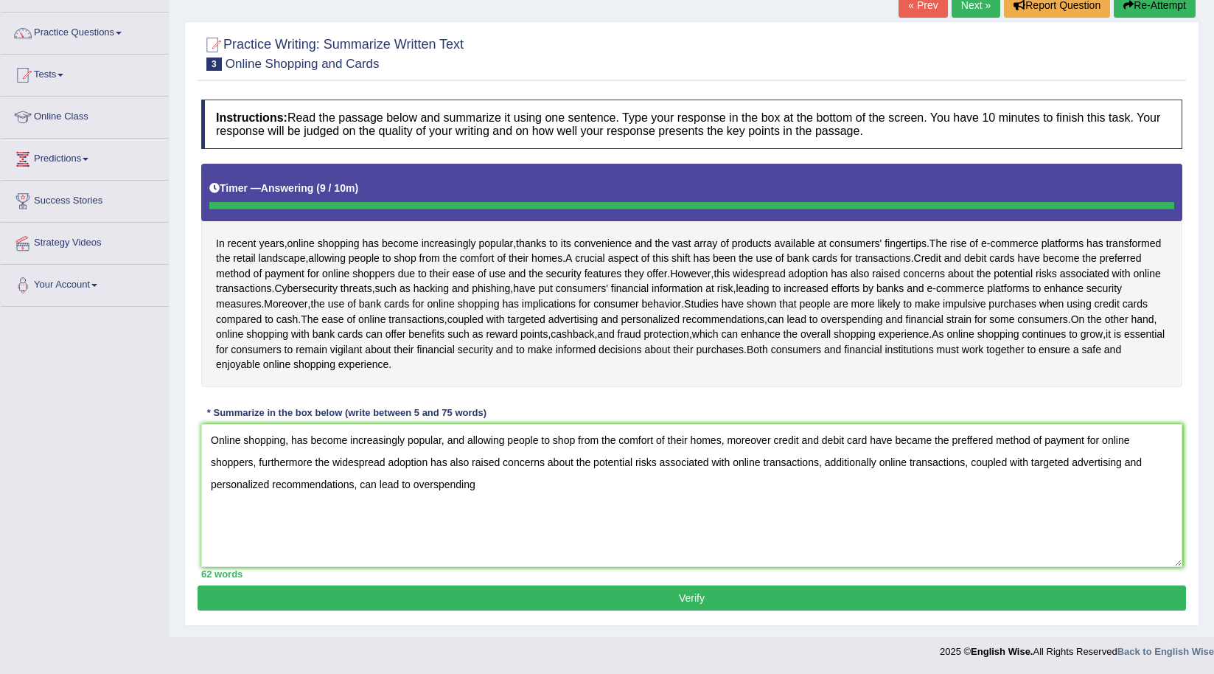
type textarea "Online shopping, has become increasingly popular, and allowing people to shop f…"
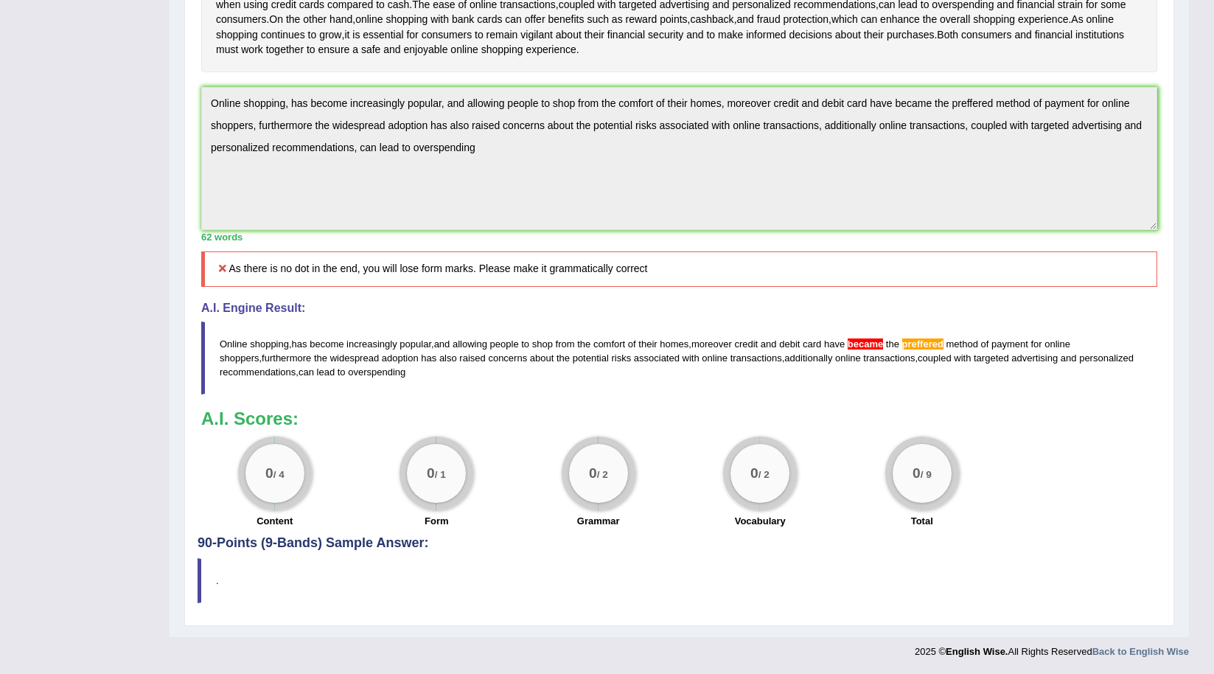
scroll to position [447, 0]
drag, startPoint x: 414, startPoint y: 372, endPoint x: 375, endPoint y: 372, distance: 38.3
click at [375, 372] on blockquote "Online shopping , has become increasingly popular , and allowing people to shop…" at bounding box center [679, 357] width 956 height 73
click at [383, 375] on span "overspending" at bounding box center [377, 371] width 58 height 11
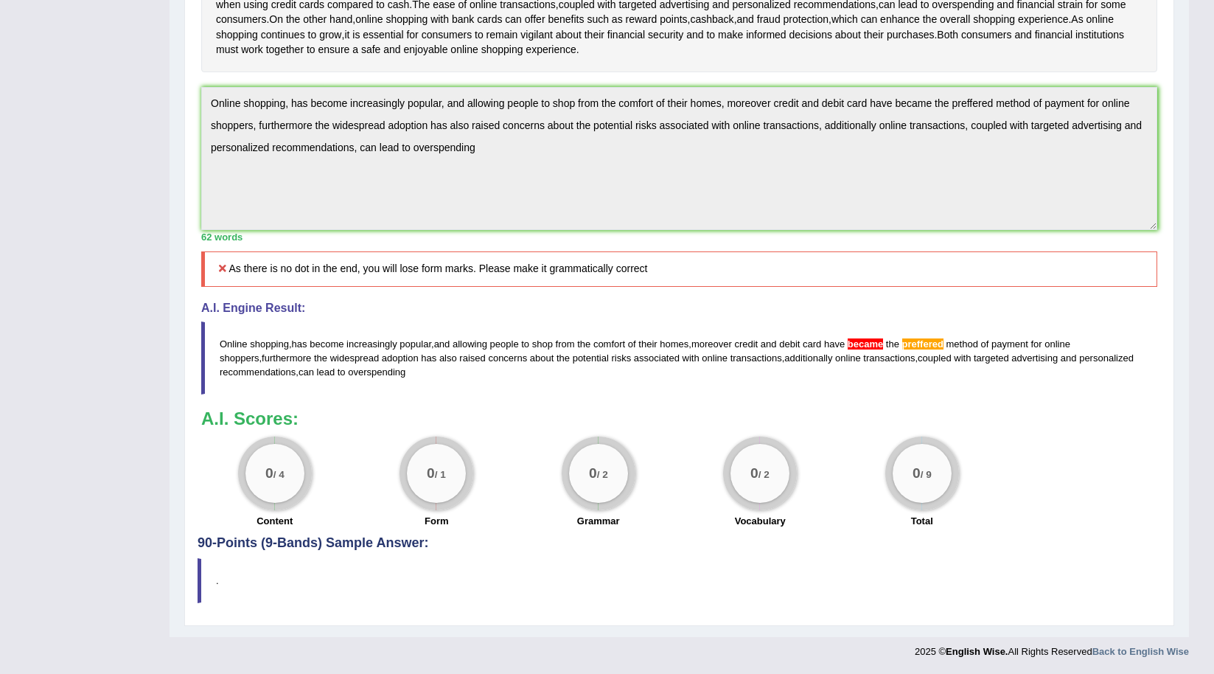
drag, startPoint x: 383, startPoint y: 368, endPoint x: 346, endPoint y: 358, distance: 38.8
click at [348, 359] on blockquote "Online shopping , has become increasingly popular , and allowing people to shop…" at bounding box center [679, 357] width 956 height 73
drag, startPoint x: 343, startPoint y: 358, endPoint x: 431, endPoint y: 345, distance: 89.4
click at [431, 345] on blockquote "Online shopping , has become increasingly popular , and allowing people to shop…" at bounding box center [679, 357] width 956 height 73
drag, startPoint x: 961, startPoint y: 344, endPoint x: 626, endPoint y: 342, distance: 334.7
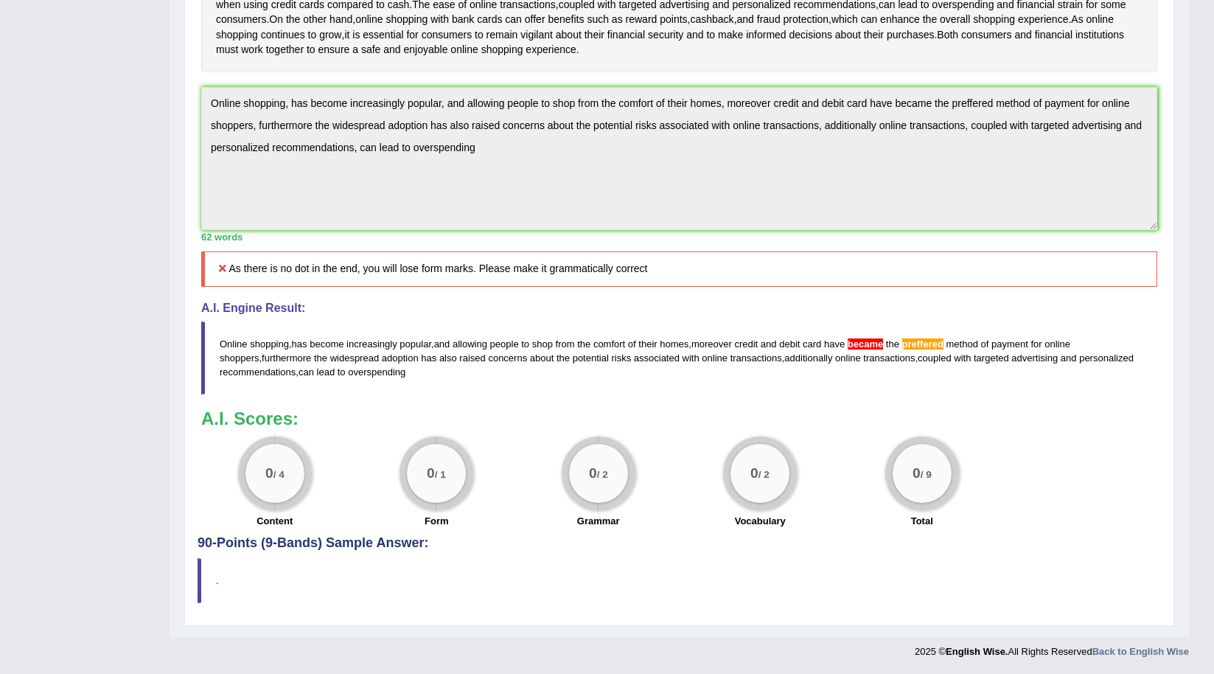
click at [630, 342] on blockquote "Online shopping , has become increasingly popular , and allowing people to shop…" at bounding box center [679, 357] width 956 height 73
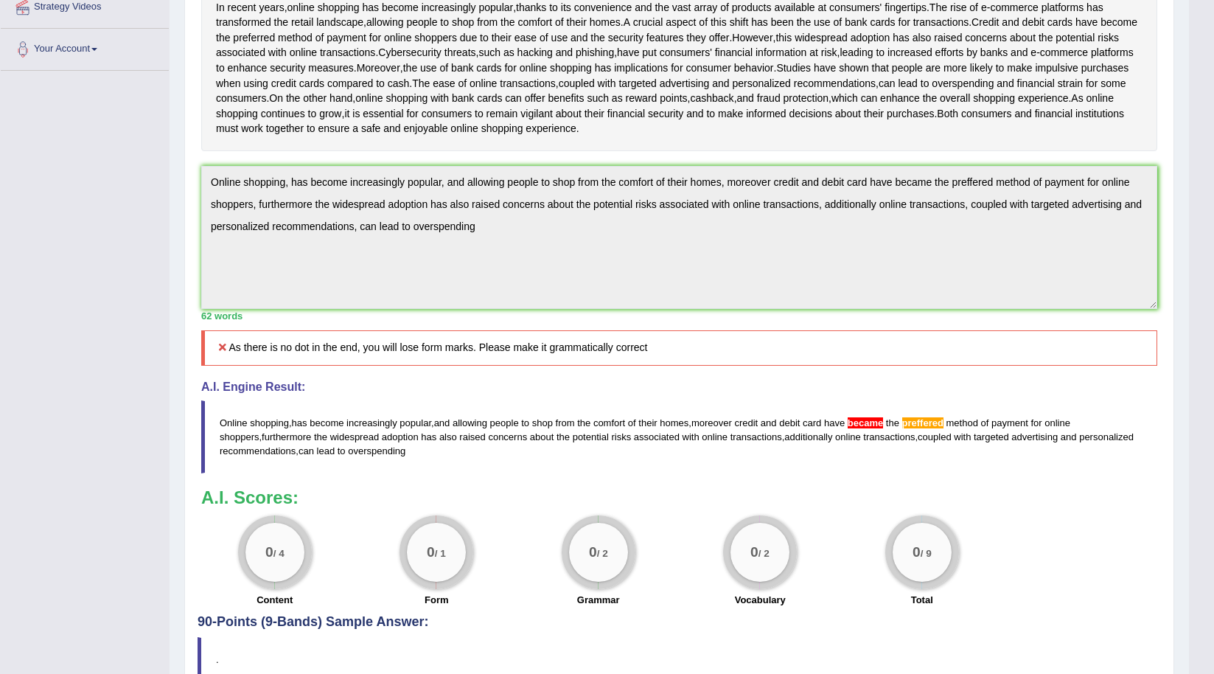
scroll to position [300, 0]
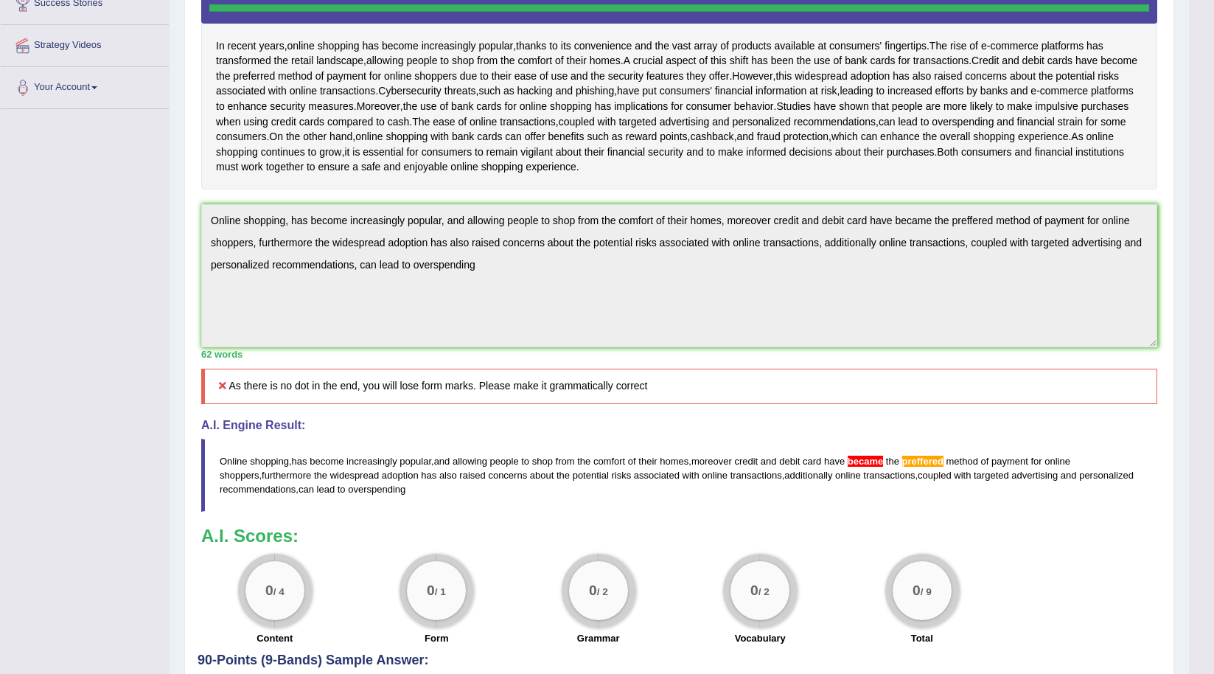
click at [193, 236] on div "Practice Writing: Summarize Written Text 3 Online Shopping and Cards Instructio…" at bounding box center [679, 283] width 990 height 919
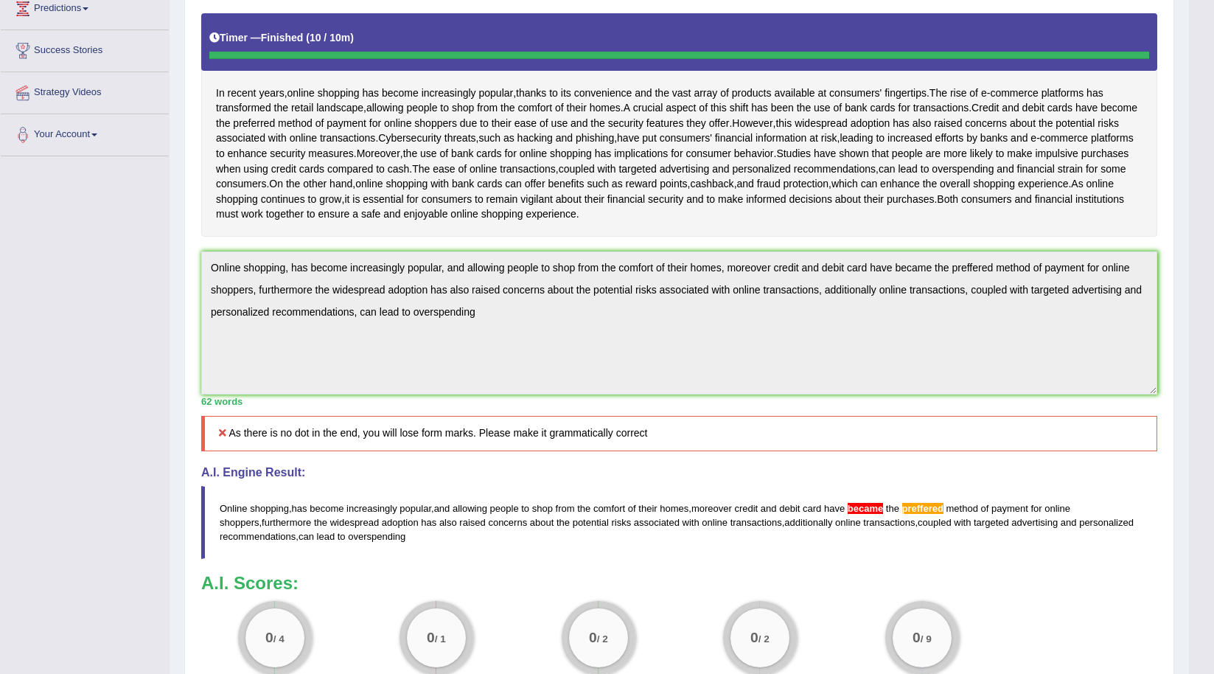
scroll to position [226, 0]
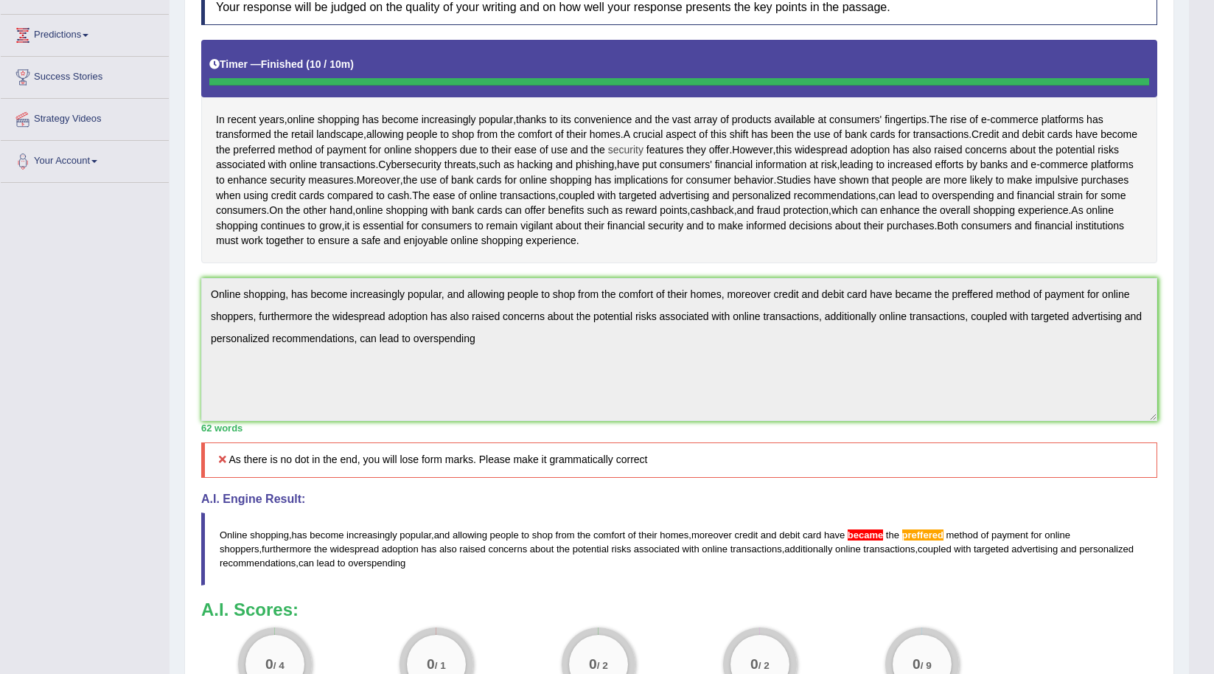
drag, startPoint x: 686, startPoint y: 138, endPoint x: 676, endPoint y: 148, distance: 14.6
click at [680, 146] on div "In recent years , online shopping has become increasingly popular , thanks to i…" at bounding box center [679, 151] width 956 height 223
click at [644, 151] on span "security" at bounding box center [625, 149] width 35 height 15
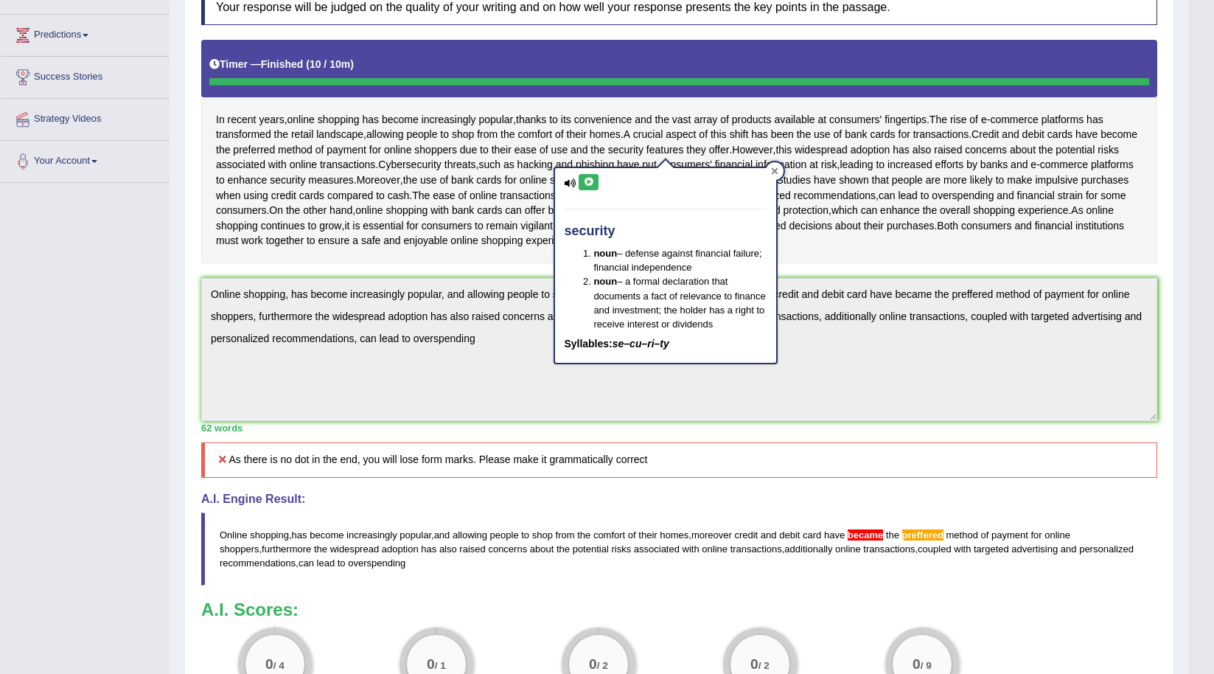
click at [768, 167] on div at bounding box center [775, 171] width 18 height 18
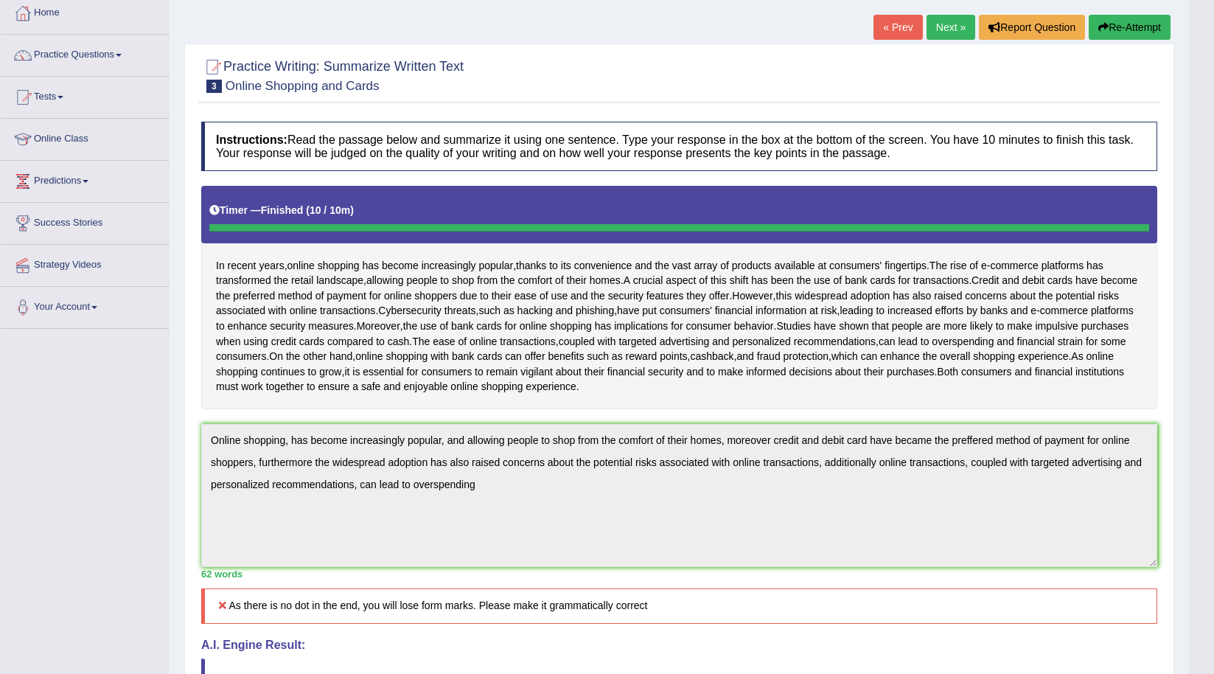
scroll to position [0, 0]
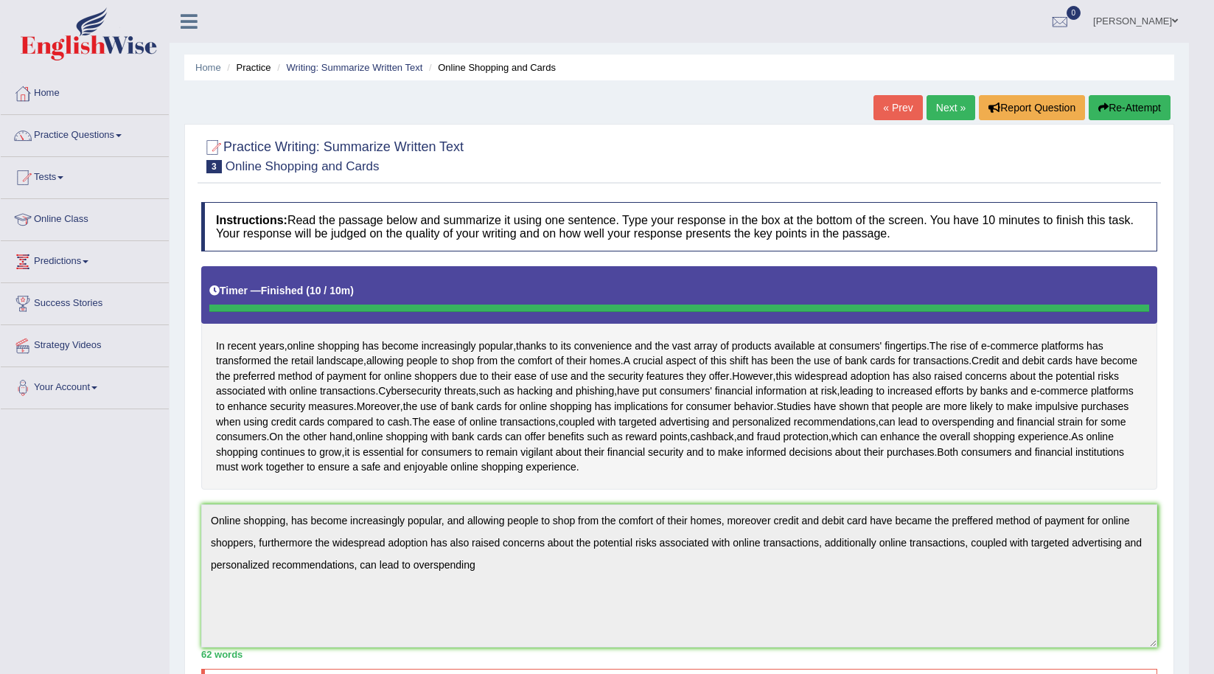
click at [1113, 101] on button "Re-Attempt" at bounding box center [1130, 107] width 82 height 25
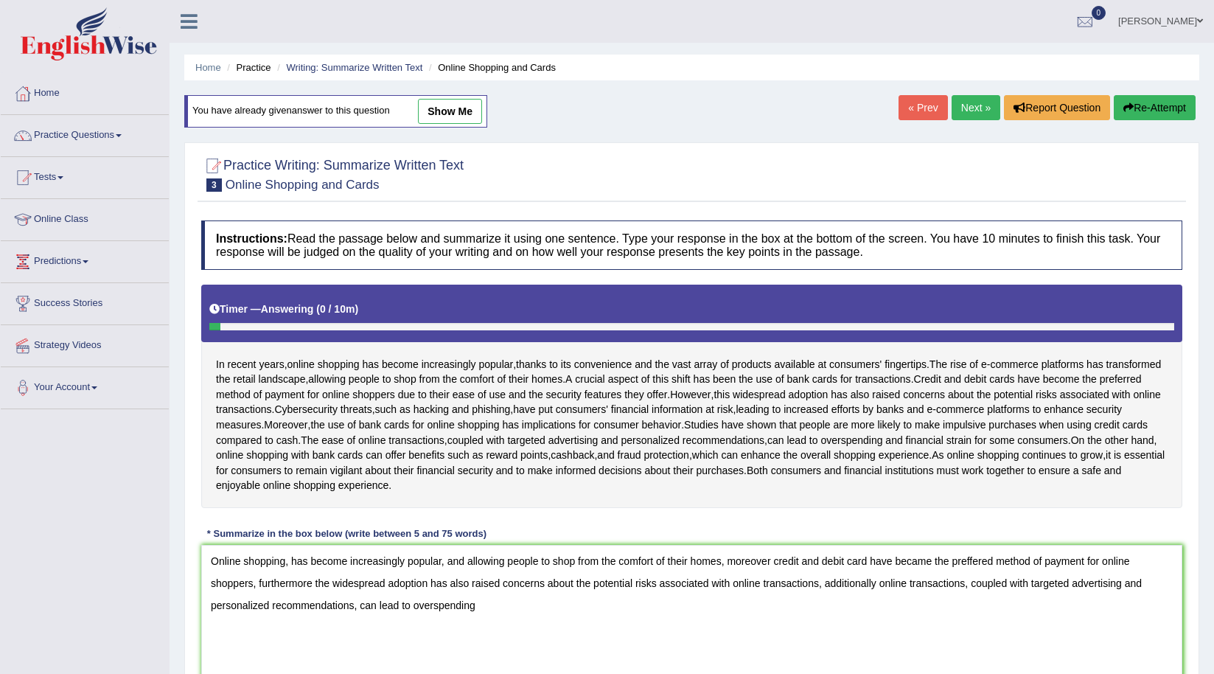
click at [918, 585] on textarea "Online shopping, has become increasingly popular, and allowing people to shop f…" at bounding box center [691, 616] width 981 height 143
click at [978, 584] on textarea "Online shopping, has become increasingly popular, and allowing people to shop f…" at bounding box center [691, 616] width 981 height 143
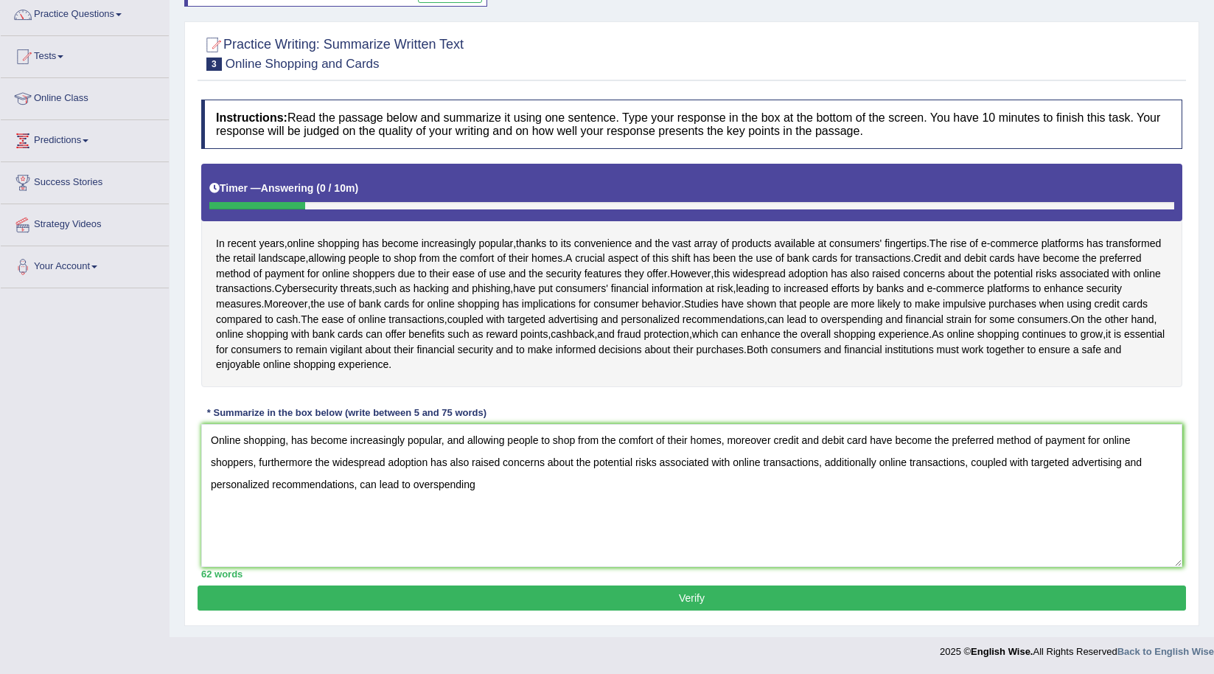
scroll to position [151, 0]
click at [501, 483] on textarea "Online shopping, has become increasingly popular, and allowing people to shop f…" at bounding box center [691, 495] width 981 height 143
click at [818, 481] on textarea "Online shopping, has become increasingly popular, and allowing people to shop f…" at bounding box center [691, 495] width 981 height 143
type textarea "Online shopping, has become increasingly popular, and allowing people to shop f…"
click at [697, 596] on button "Verify" at bounding box center [692, 597] width 989 height 25
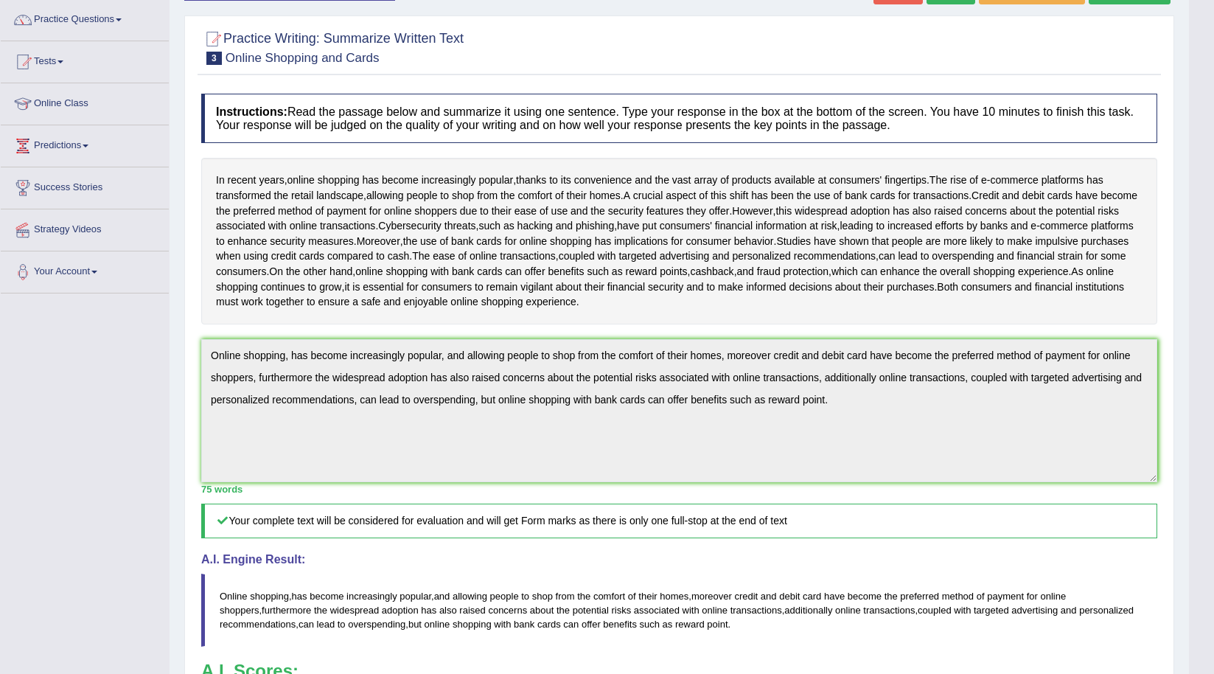
scroll to position [0, 0]
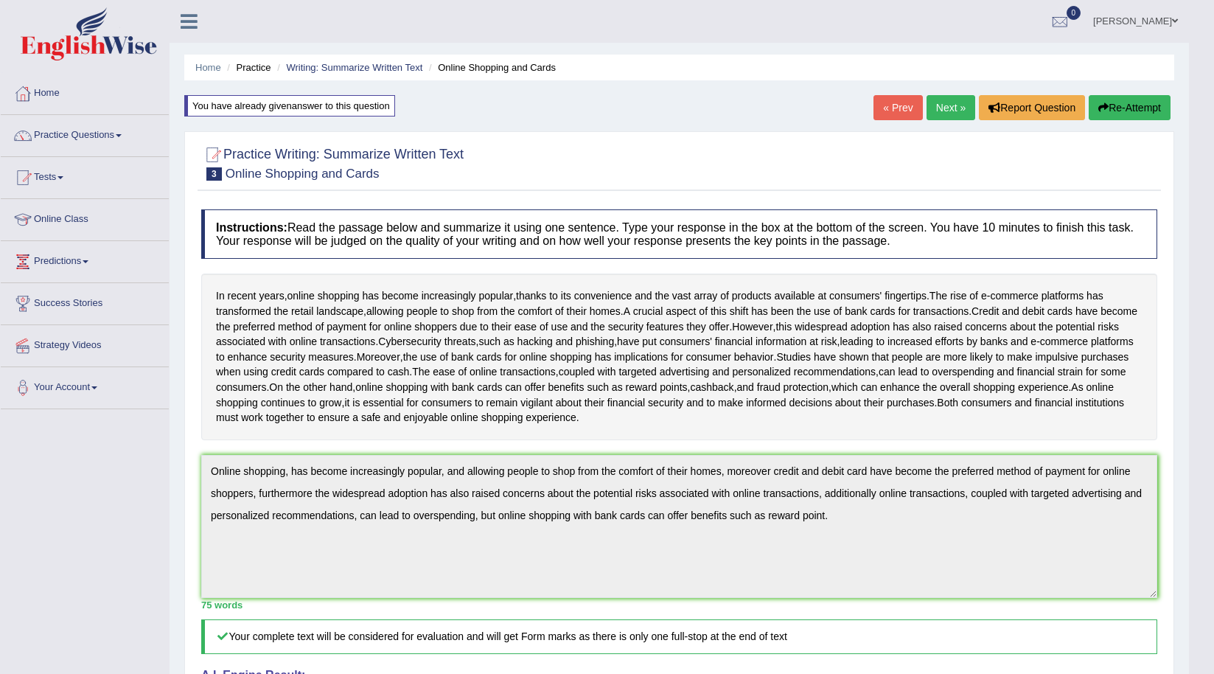
click at [944, 108] on link "Next »" at bounding box center [951, 107] width 49 height 25
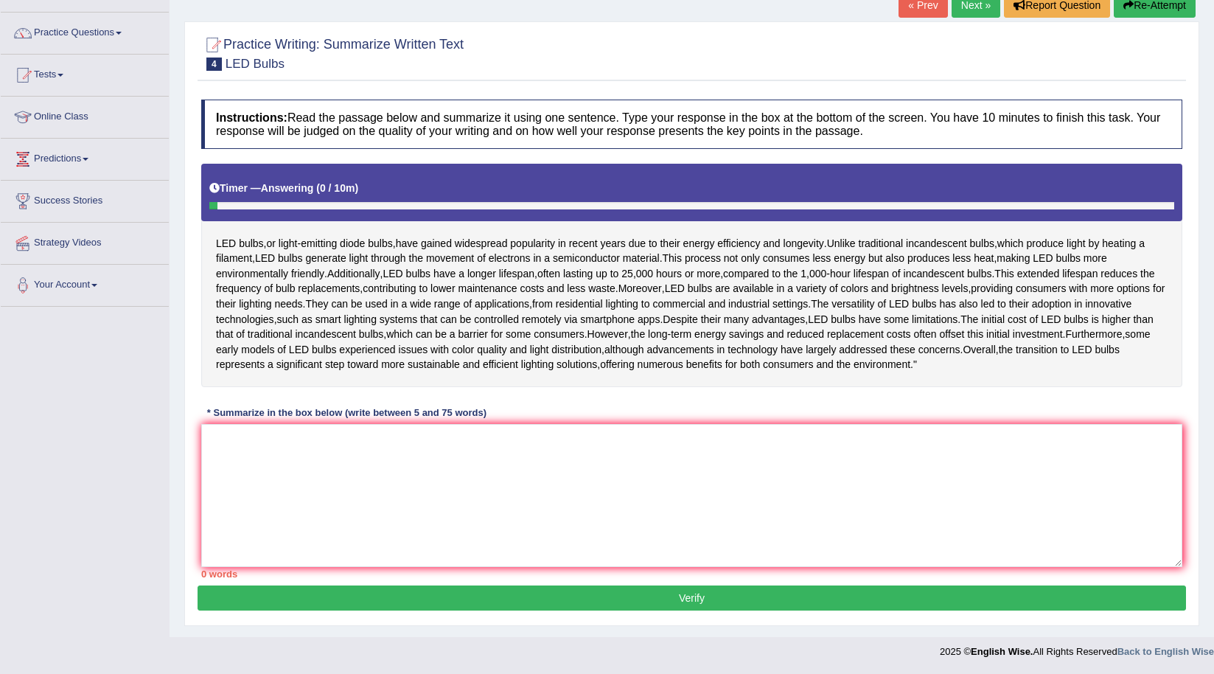
scroll to position [148, 0]
click at [871, 459] on textarea at bounding box center [691, 495] width 981 height 143
type textarea "L"
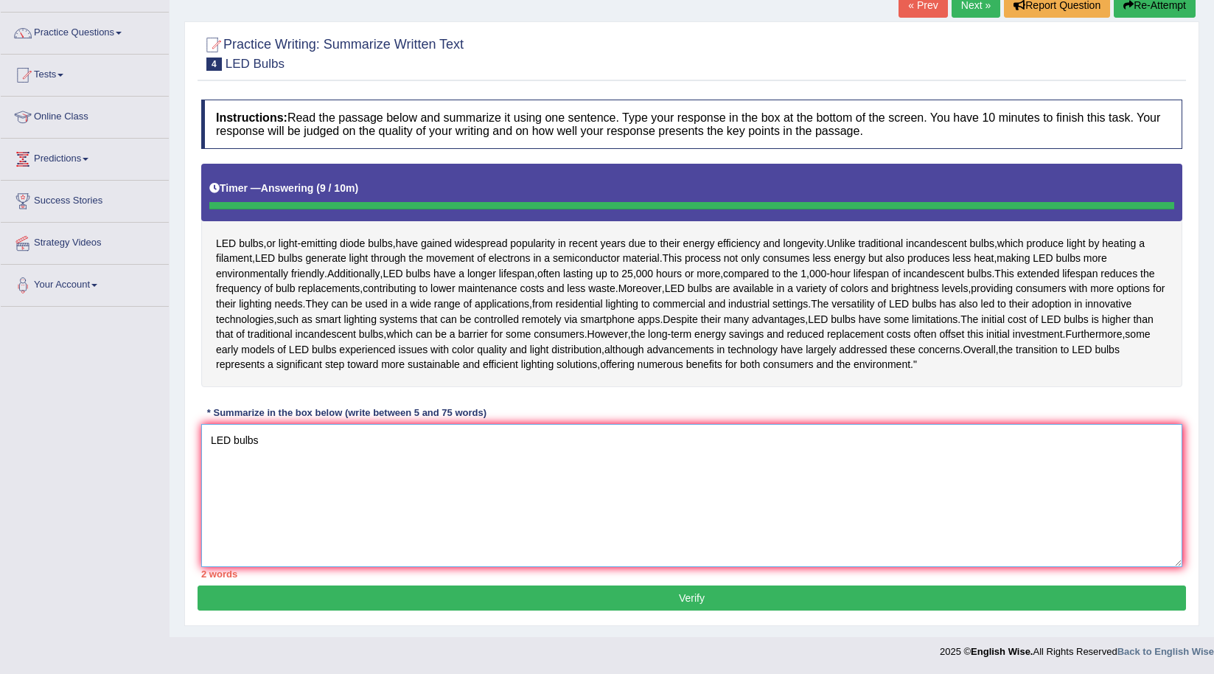
type textarea "LED bulbs"
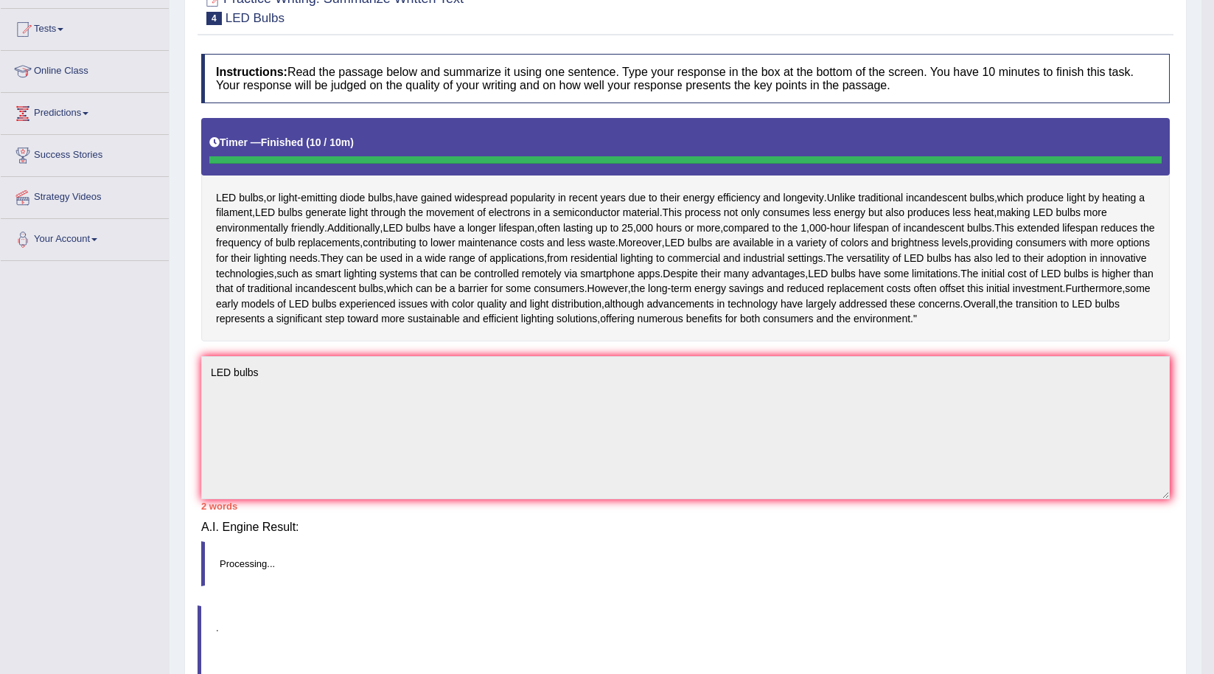
scroll to position [139, 0]
